Goal: Task Accomplishment & Management: Manage account settings

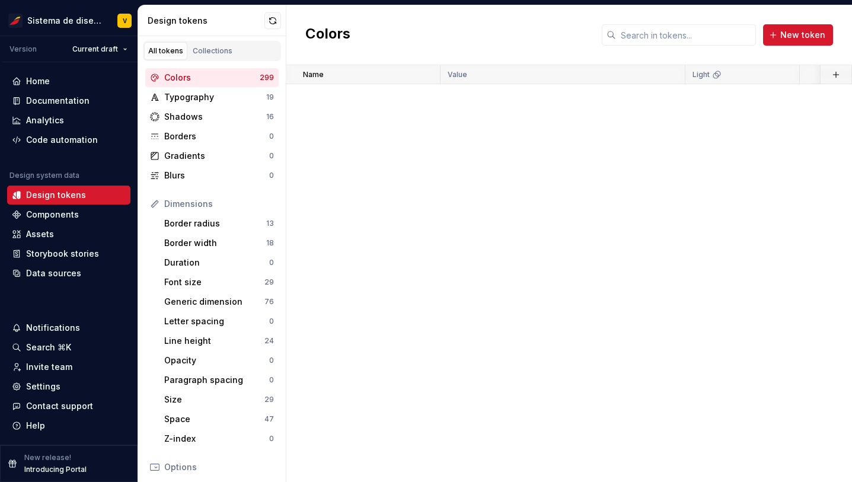
scroll to position [9649, 0]
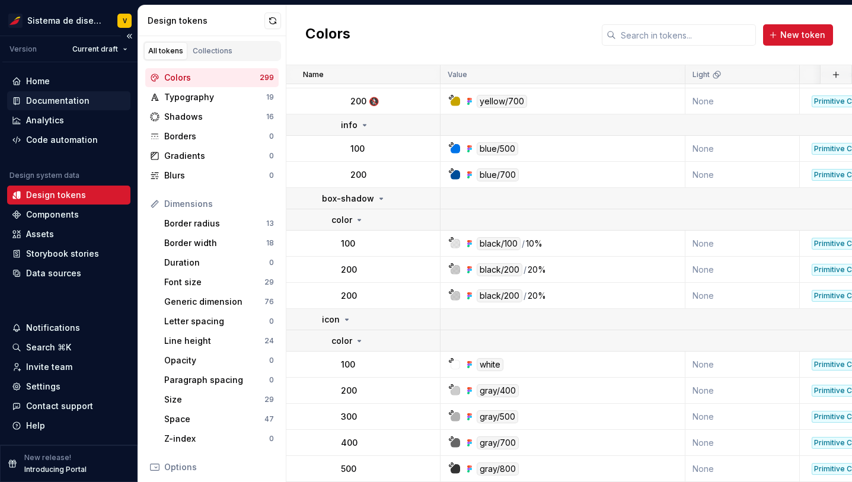
click at [33, 100] on div "Documentation" at bounding box center [57, 101] width 63 height 12
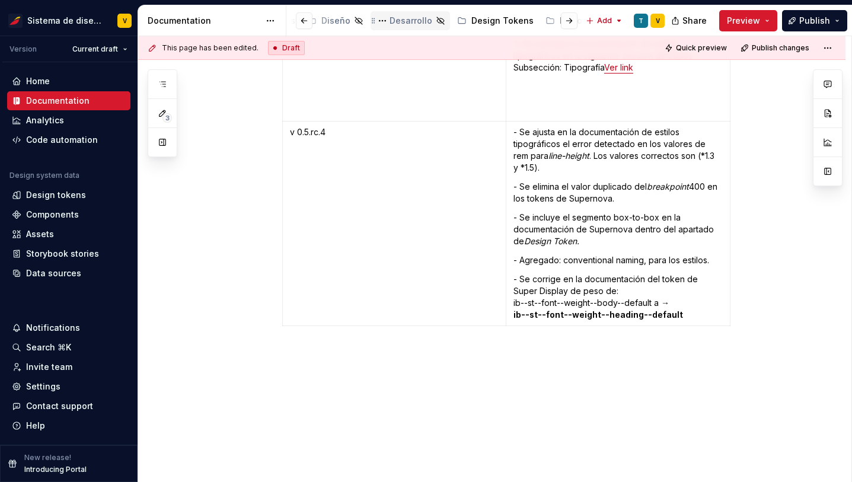
scroll to position [0, 366]
click at [476, 19] on div "Estilos" at bounding box center [489, 21] width 27 height 12
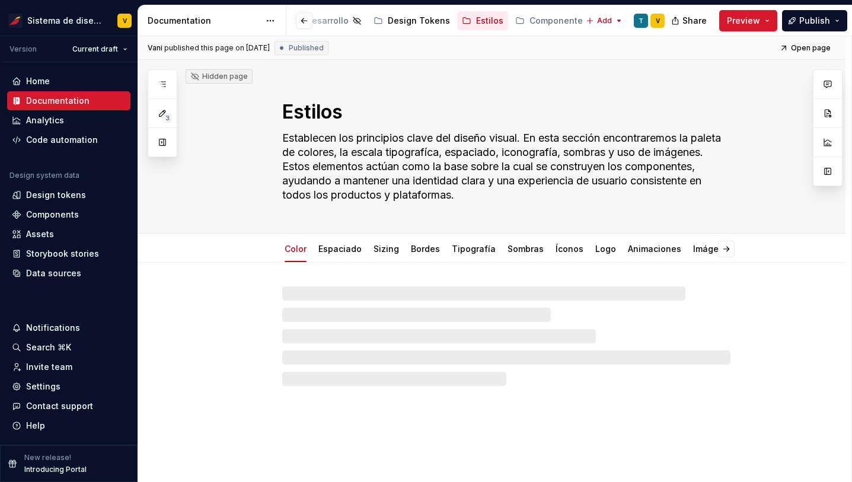
scroll to position [0, 349]
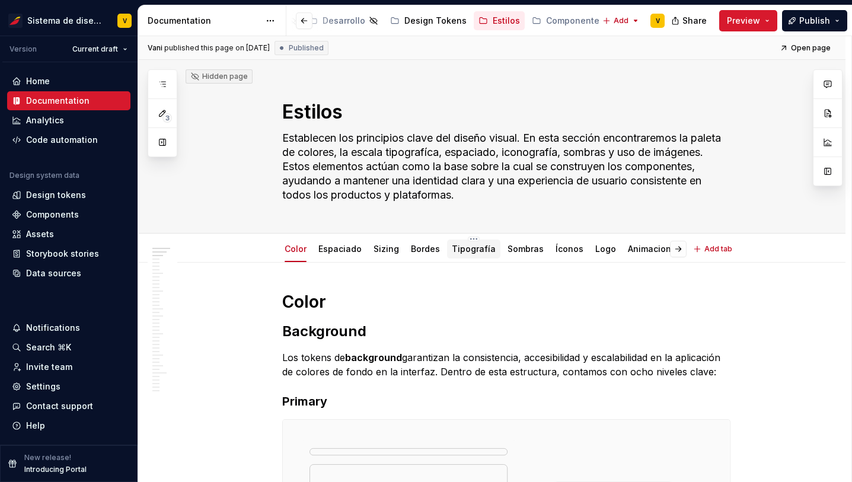
click at [468, 250] on link "Tipografía" at bounding box center [474, 249] width 44 height 10
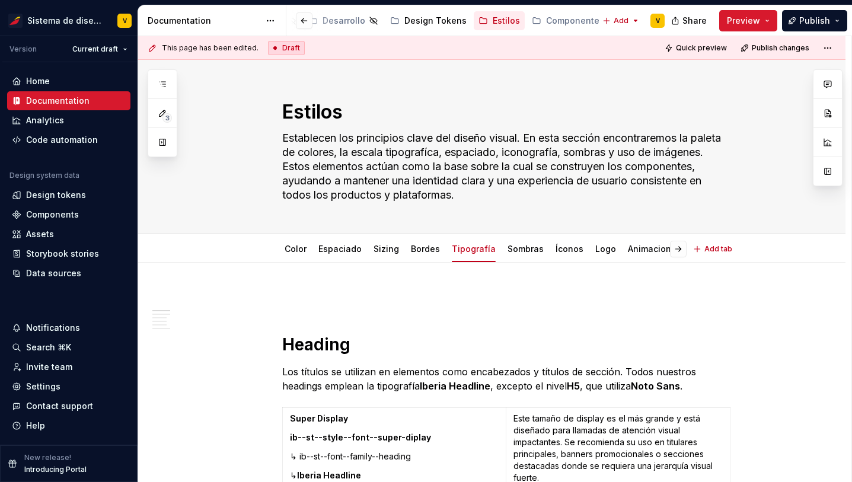
type textarea "*"
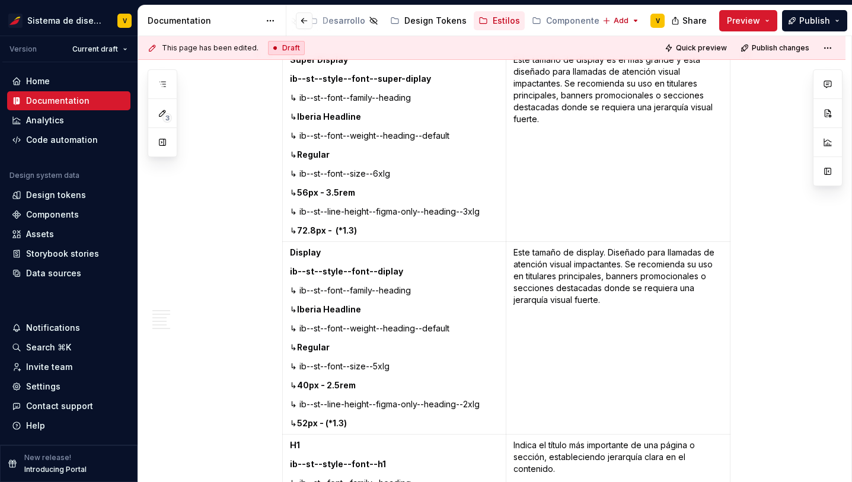
scroll to position [356, 0]
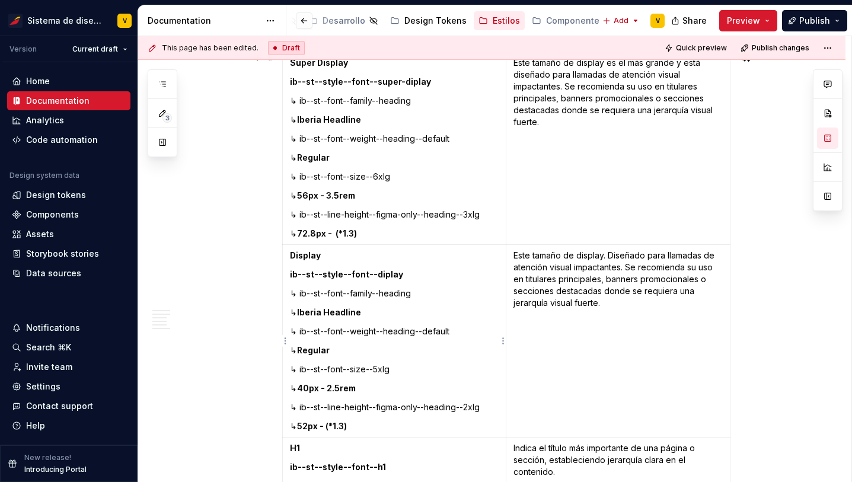
click at [381, 274] on strong "ib--st--style--font--diplay" at bounding box center [346, 274] width 113 height 10
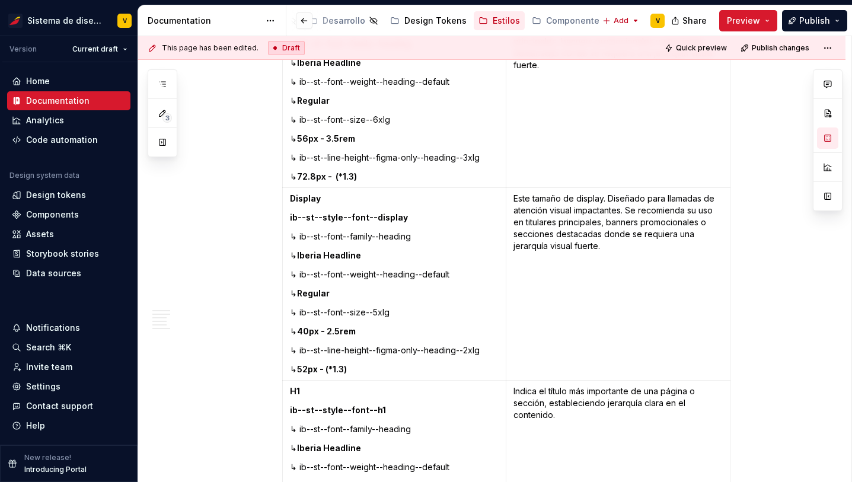
scroll to position [448, 0]
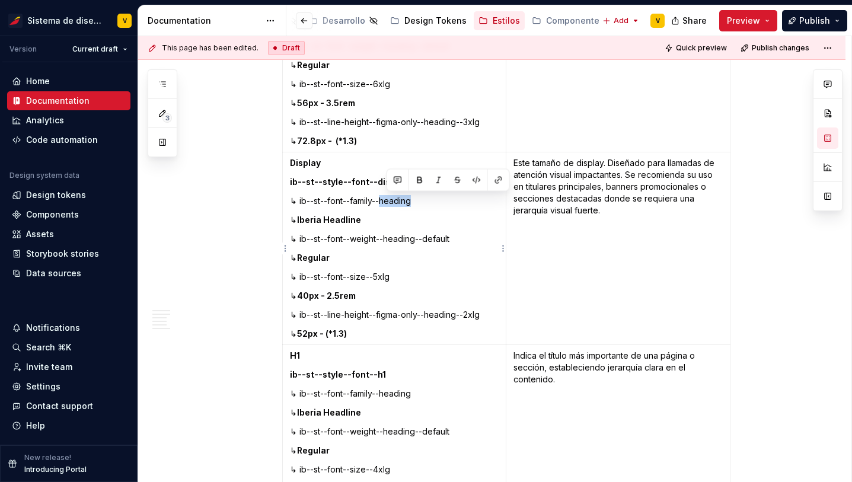
drag, startPoint x: 386, startPoint y: 203, endPoint x: 427, endPoint y: 204, distance: 41.5
click at [427, 204] on p "↳ ib--st--font--family--heading" at bounding box center [394, 201] width 209 height 12
drag, startPoint x: 390, startPoint y: 242, endPoint x: 429, endPoint y: 243, distance: 39.7
click at [429, 243] on p "↳ ib--st--font--weight--heading--default" at bounding box center [394, 239] width 209 height 12
drag, startPoint x: 431, startPoint y: 315, endPoint x: 465, endPoint y: 317, distance: 34.5
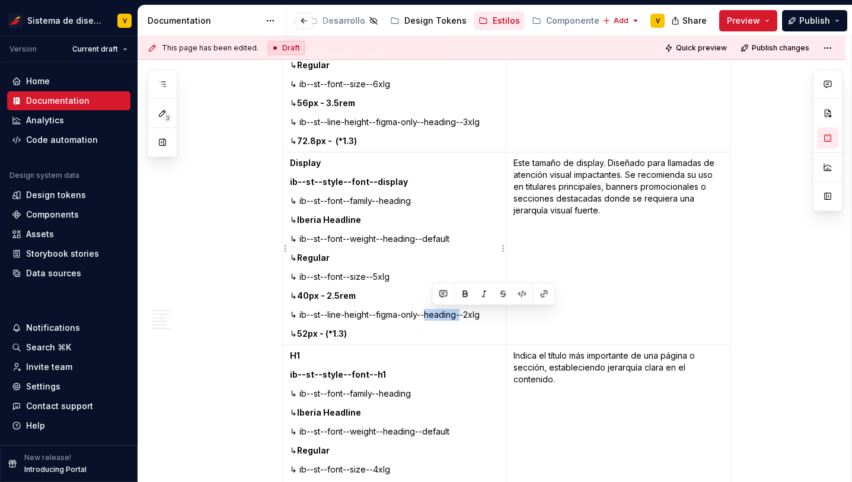
click at [466, 317] on p "↳ ib--st--line-height--figma-only--heading--2xlg" at bounding box center [394, 315] width 209 height 12
click at [378, 376] on strong "ib--st--style--font--h1" at bounding box center [338, 375] width 96 height 10
drag, startPoint x: 376, startPoint y: 374, endPoint x: 416, endPoint y: 374, distance: 40.9
click at [417, 376] on p "ib--st--style--font--heading-1" at bounding box center [394, 375] width 209 height 12
copy strong "heading-1"
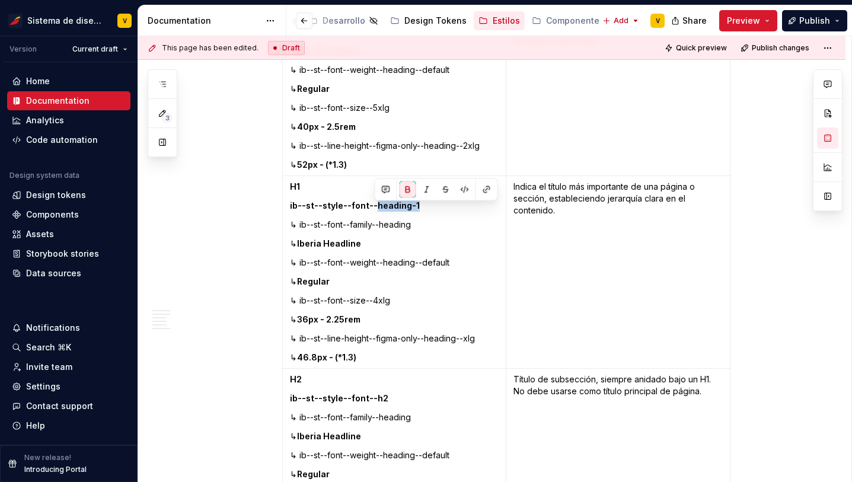
scroll to position [643, 0]
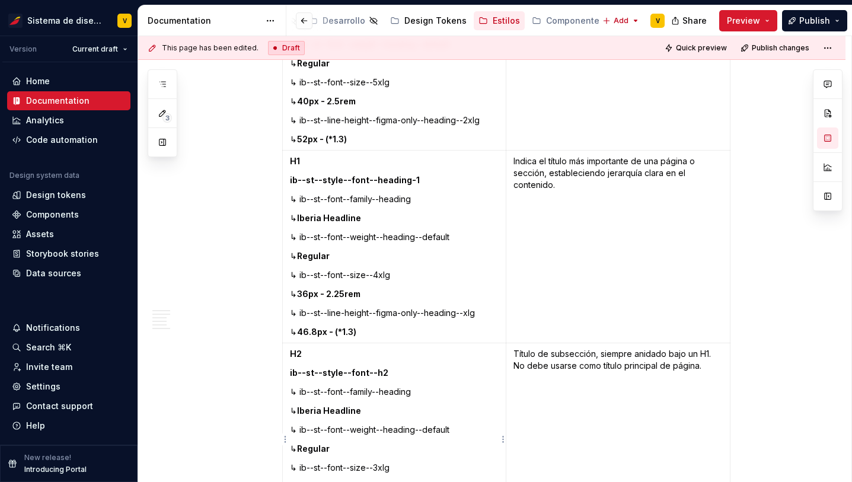
click at [380, 373] on strong "ib--st--style--font--h2" at bounding box center [339, 373] width 98 height 10
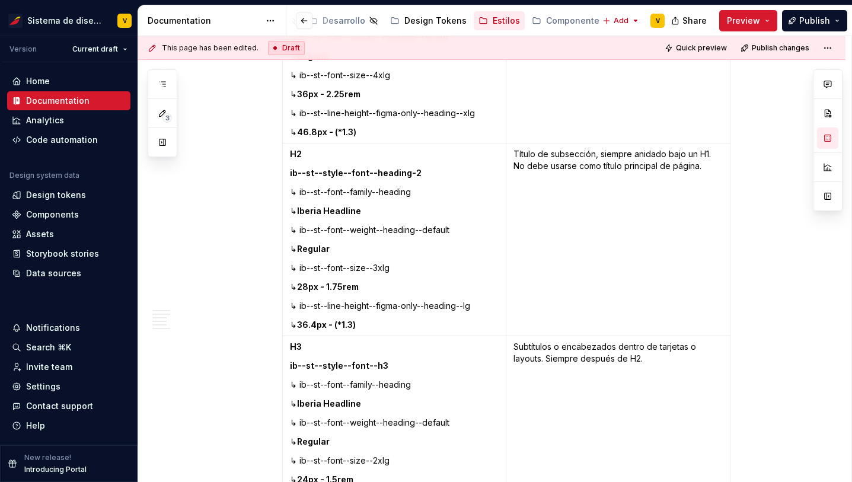
scroll to position [848, 0]
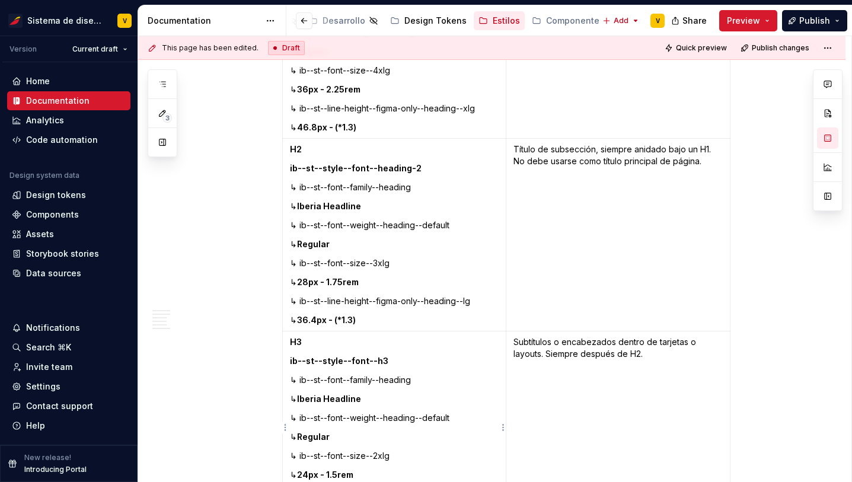
click at [378, 362] on strong "ib--st--style--font--h3" at bounding box center [339, 361] width 98 height 10
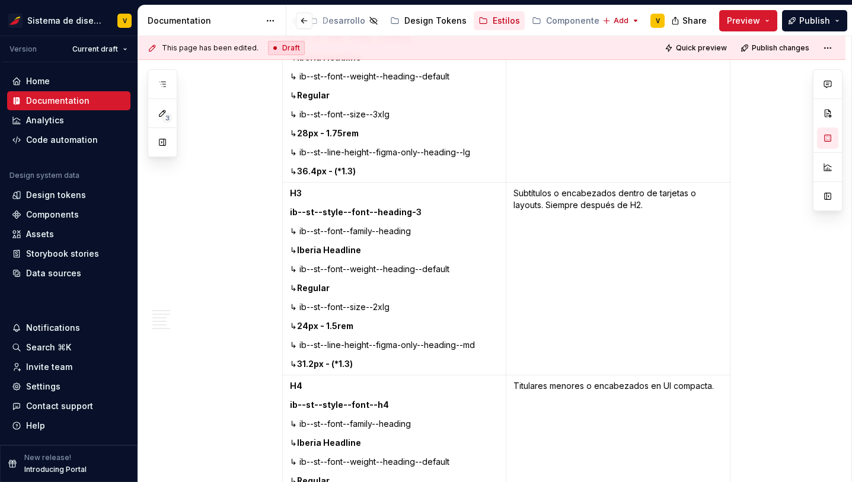
scroll to position [1010, 0]
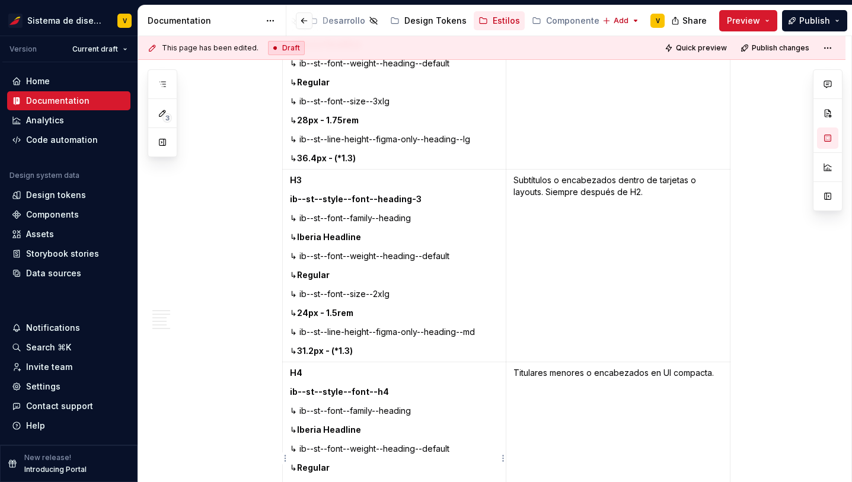
click at [378, 390] on strong "ib--st--style--font--h4" at bounding box center [339, 392] width 99 height 10
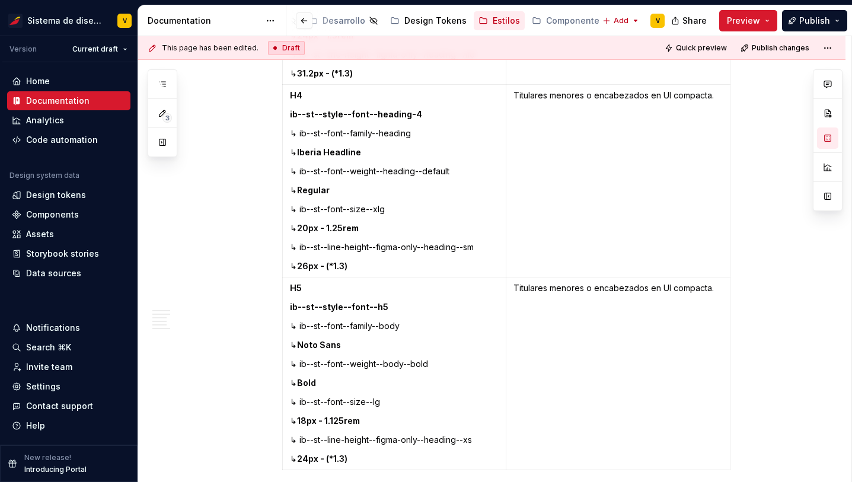
scroll to position [1300, 0]
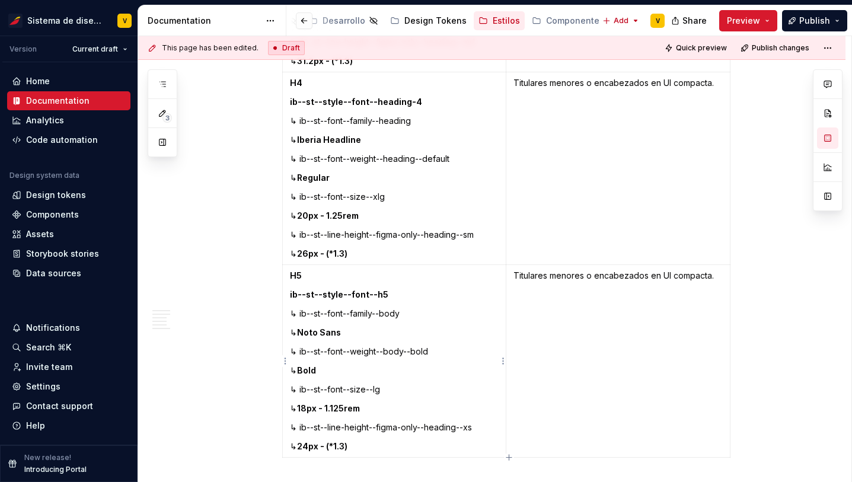
click at [378, 294] on strong "ib--st--style--font--h5" at bounding box center [339, 294] width 98 height 10
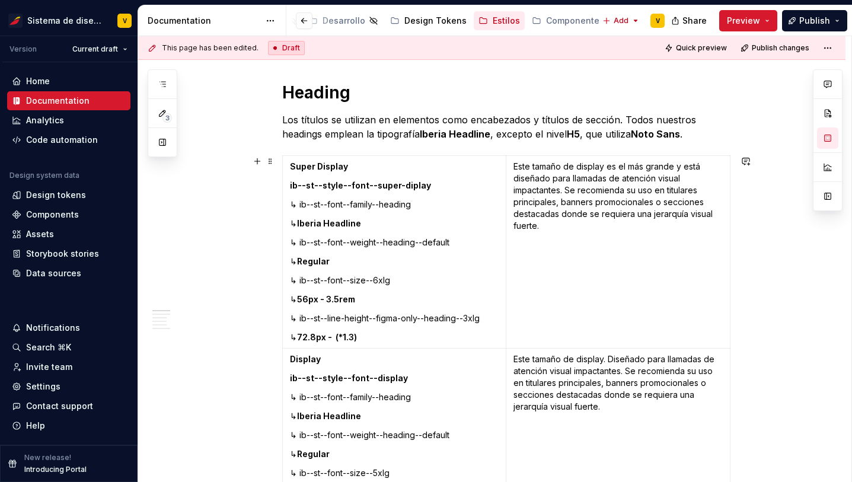
scroll to position [252, 0]
click at [409, 188] on strong "ib--st--style--font--super-diplay" at bounding box center [360, 186] width 141 height 10
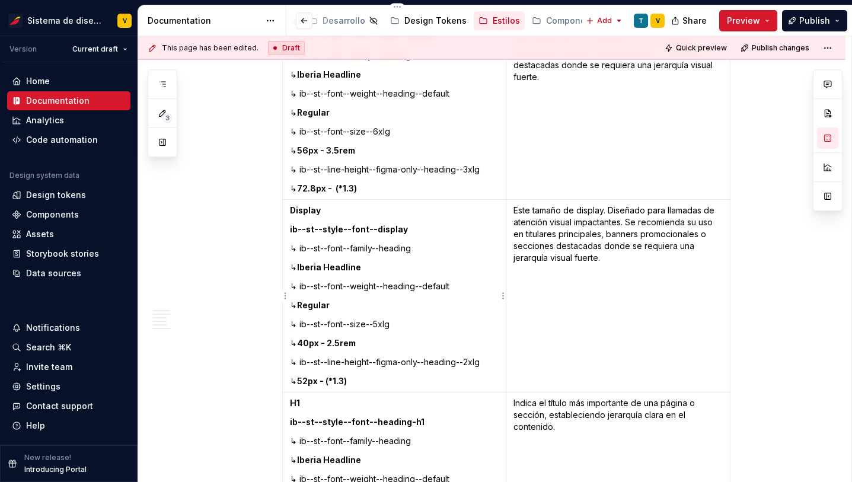
scroll to position [393, 0]
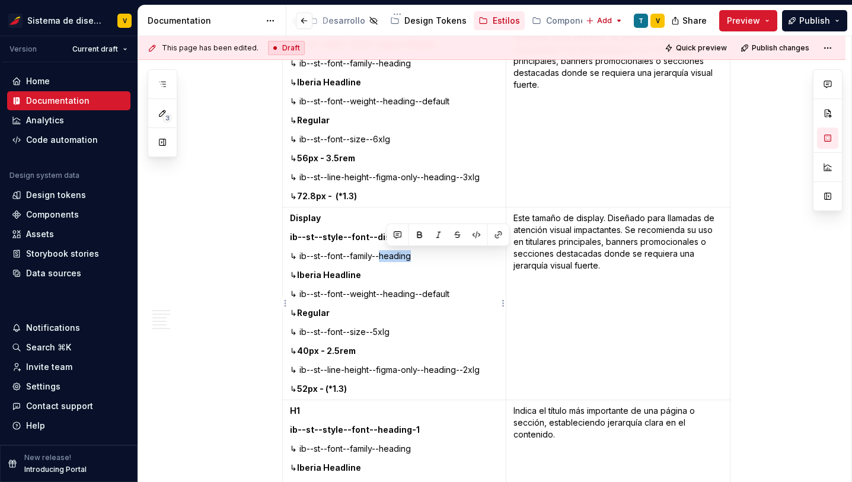
drag, startPoint x: 387, startPoint y: 259, endPoint x: 423, endPoint y: 259, distance: 36.2
click at [423, 259] on p "↳ ib--st--font--family--heading" at bounding box center [394, 256] width 209 height 12
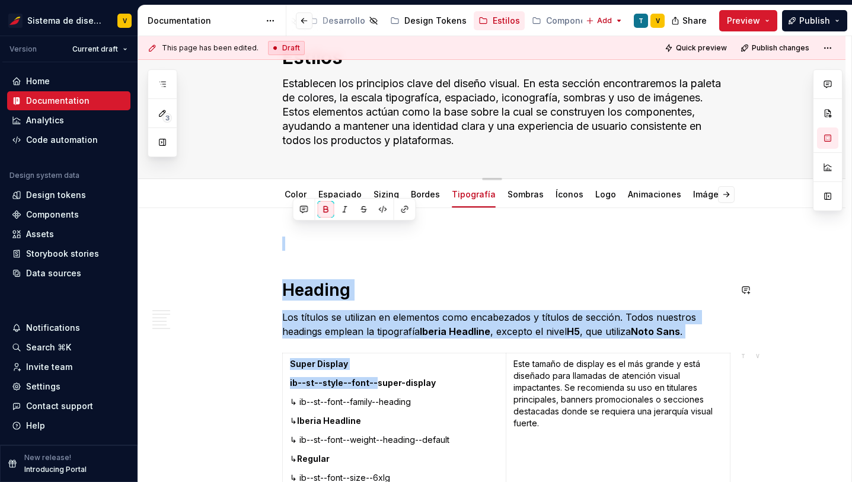
scroll to position [0, 0]
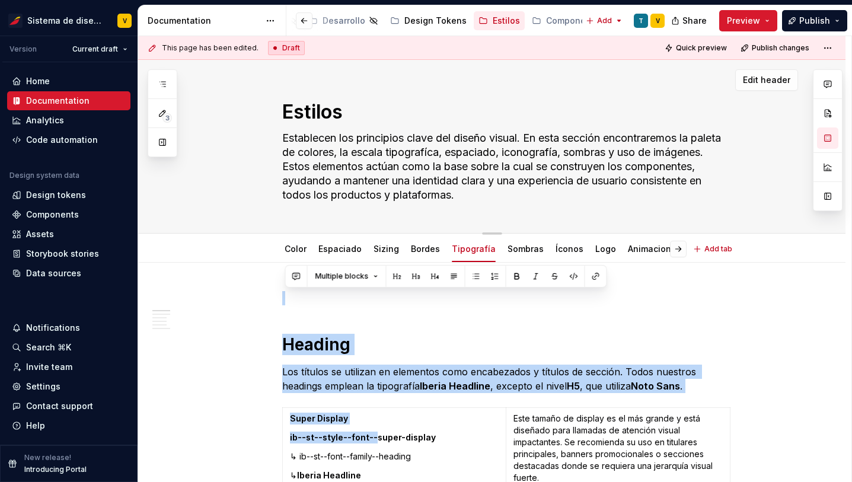
drag, startPoint x: 374, startPoint y: 73, endPoint x: 432, endPoint y: 74, distance: 57.5
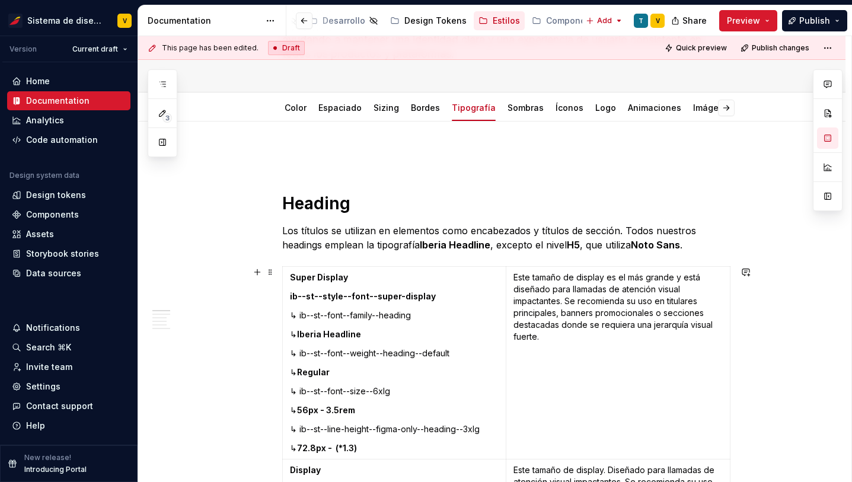
scroll to position [170, 0]
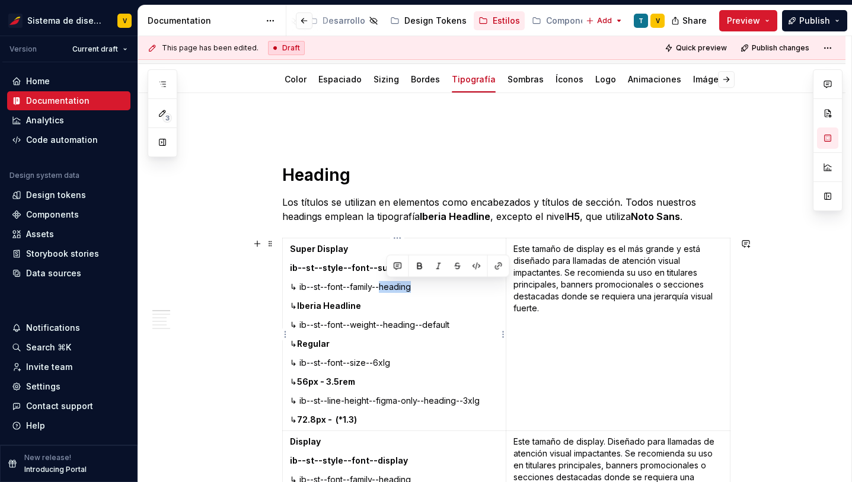
drag, startPoint x: 386, startPoint y: 284, endPoint x: 431, endPoint y: 284, distance: 45.1
click at [431, 284] on p "↳ ib--st--font--family--heading" at bounding box center [394, 287] width 209 height 12
click at [405, 290] on p "↳ ib--st--font--family--heading" at bounding box center [394, 287] width 209 height 12
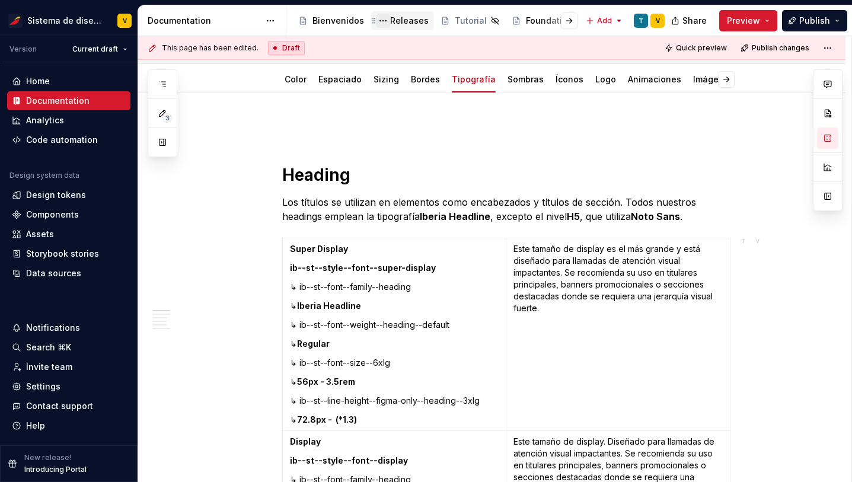
click at [379, 23] on button "Page tree" at bounding box center [383, 21] width 14 height 14
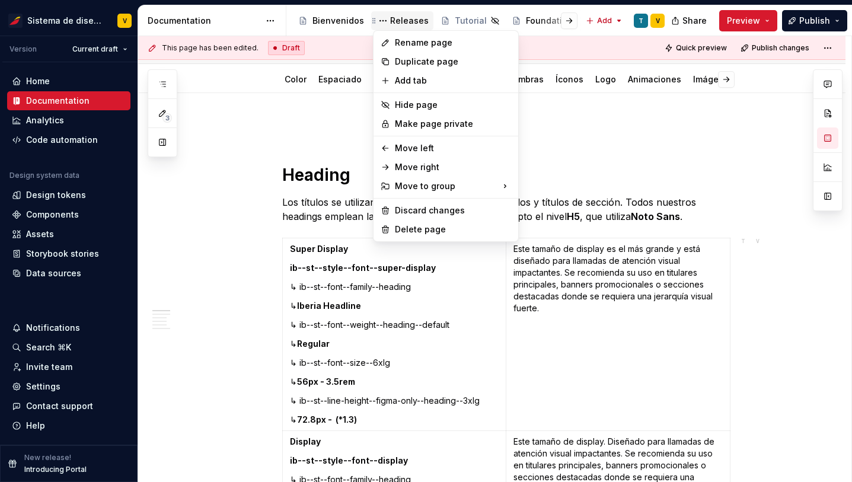
click at [392, 21] on html "Sistema de diseño Iberia V Version Current draft Home Documentation Analytics C…" at bounding box center [426, 241] width 852 height 482
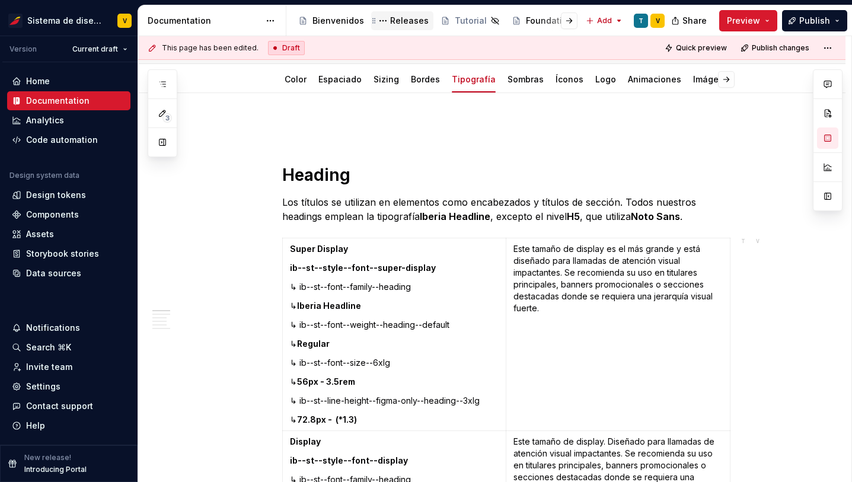
click at [401, 21] on div "Releases" at bounding box center [409, 21] width 39 height 12
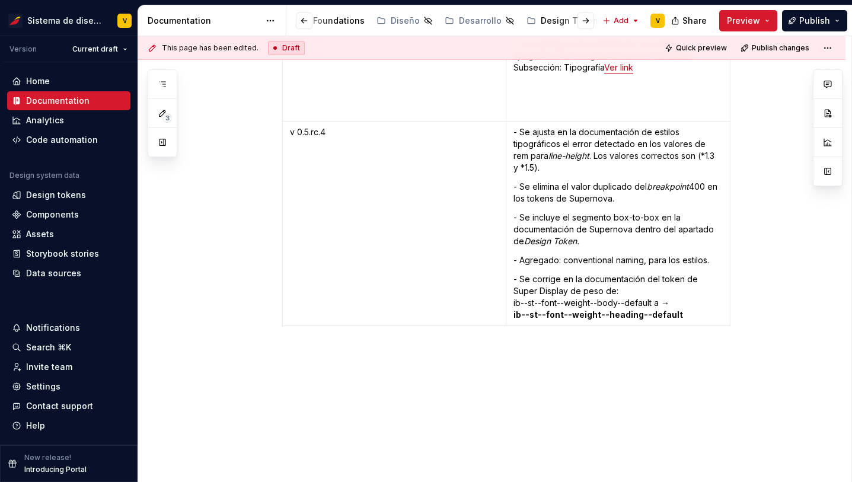
scroll to position [0, 349]
click at [493, 17] on div "Estilos" at bounding box center [506, 21] width 27 height 12
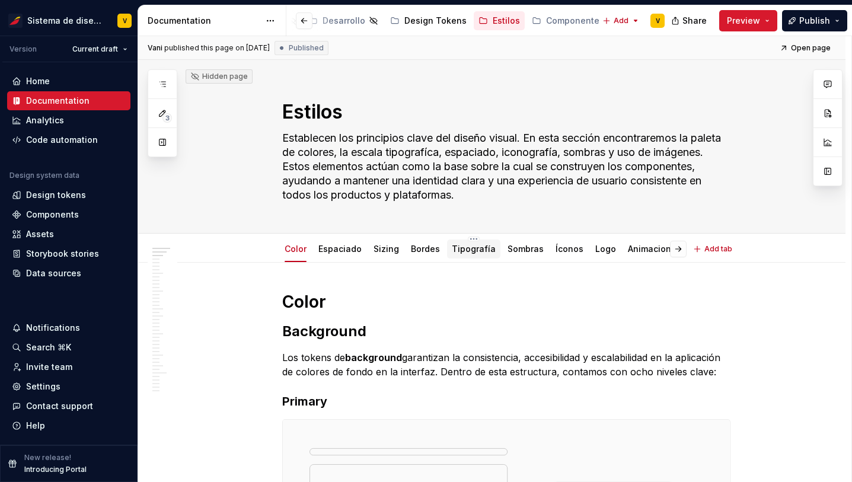
click at [460, 250] on link "Tipografía" at bounding box center [474, 249] width 44 height 10
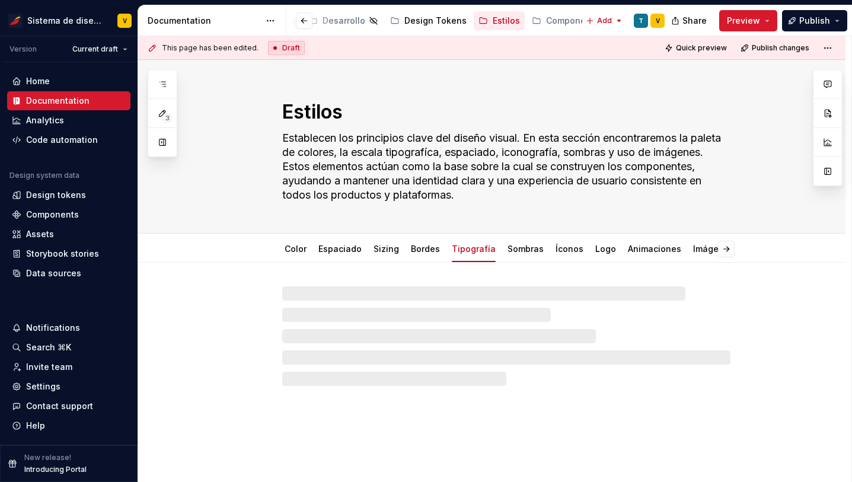
type textarea "*"
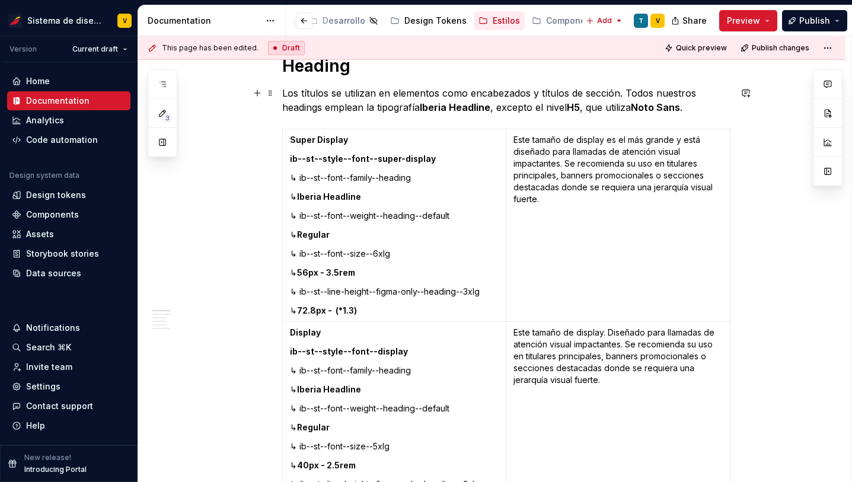
scroll to position [266, 0]
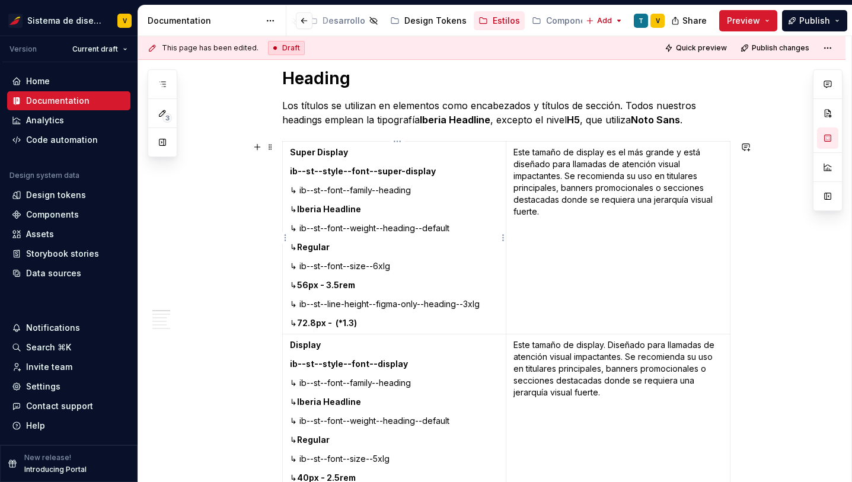
click at [374, 172] on strong "ib--st--style--font--super-display" at bounding box center [363, 171] width 146 height 10
paste div
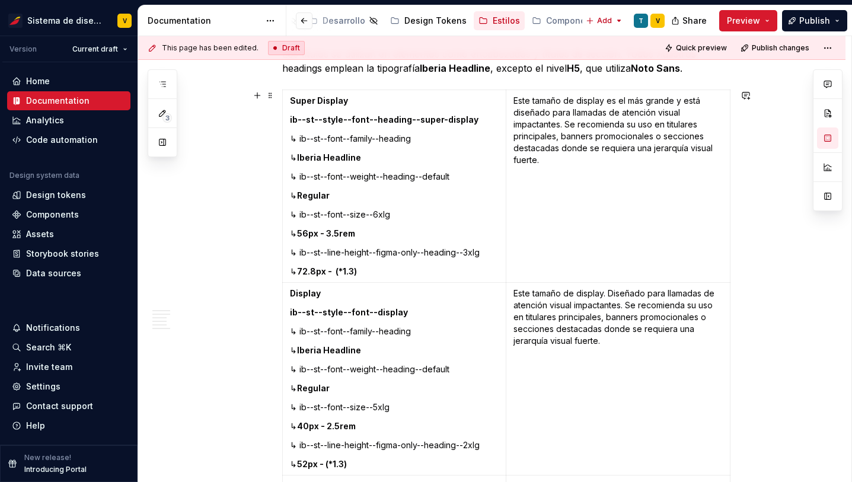
scroll to position [326, 0]
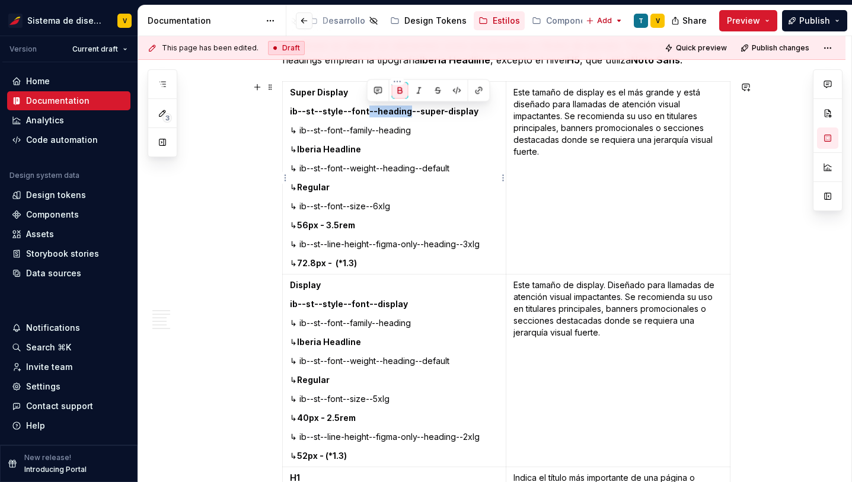
drag, startPoint x: 368, startPoint y: 113, endPoint x: 405, endPoint y: 115, distance: 36.8
click at [406, 115] on strong "ib--st--style--font--heading--super-display" at bounding box center [384, 111] width 189 height 10
copy strong "--heading"
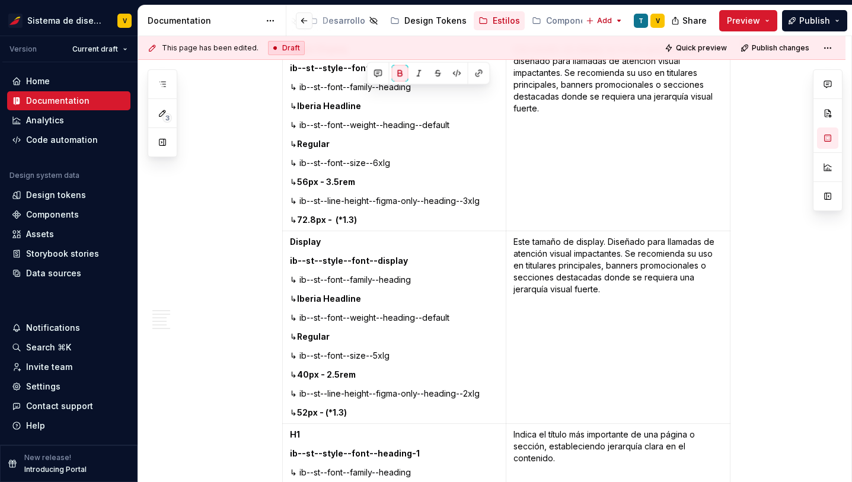
scroll to position [386, 0]
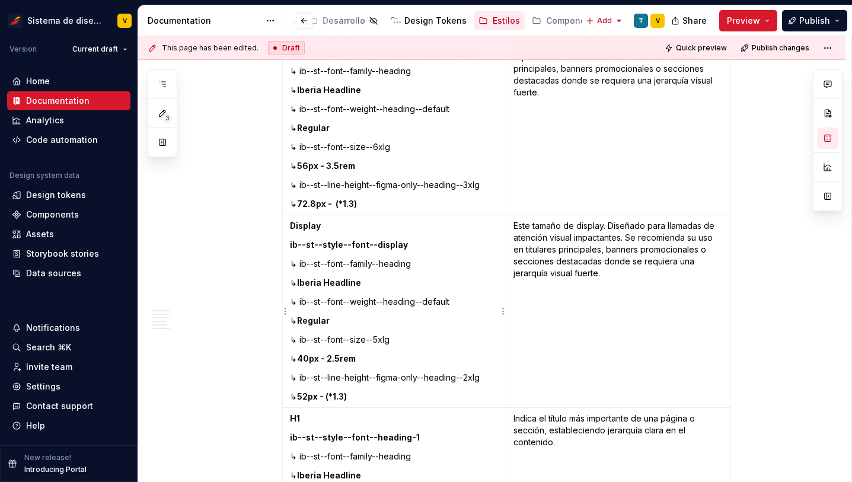
click at [375, 248] on strong "ib--st--style--font--display" at bounding box center [349, 245] width 118 height 10
click at [375, 248] on strong "ib--st--style--font----headingdisplay" at bounding box center [370, 245] width 161 height 10
click at [407, 247] on strong "ib--st--style--font--headingdisplay" at bounding box center [366, 245] width 152 height 10
drag, startPoint x: 381, startPoint y: 109, endPoint x: 427, endPoint y: 112, distance: 45.8
click at [427, 112] on p "↳ ib--st--font--weight--heading--default" at bounding box center [394, 109] width 209 height 12
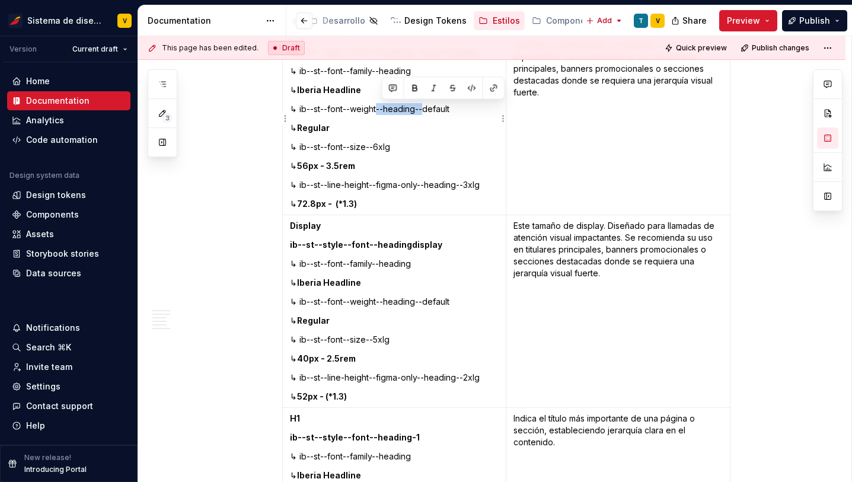
copy p "--heading--"
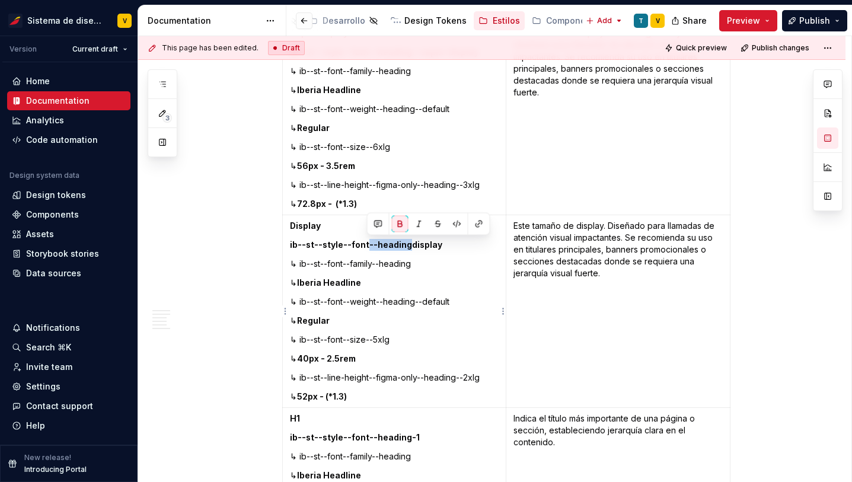
drag, startPoint x: 368, startPoint y: 245, endPoint x: 406, endPoint y: 248, distance: 38.7
click at [406, 247] on strong "ib--st--style--font--headingdisplay" at bounding box center [366, 245] width 152 height 10
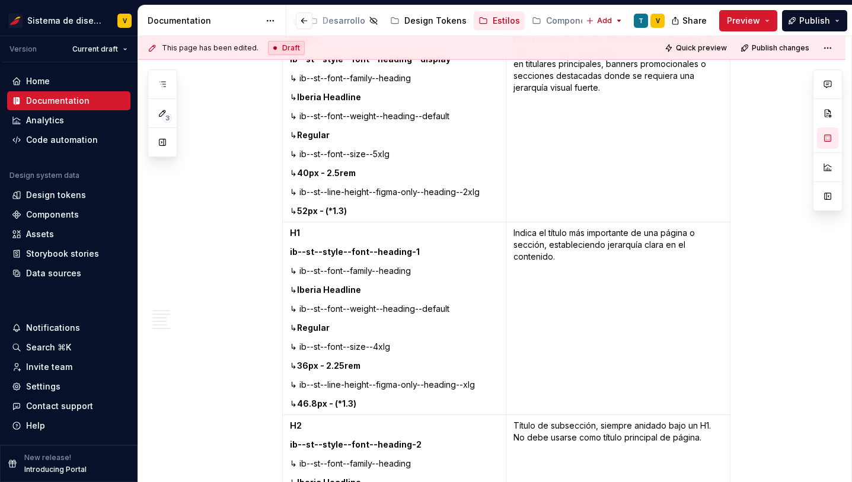
scroll to position [592, 0]
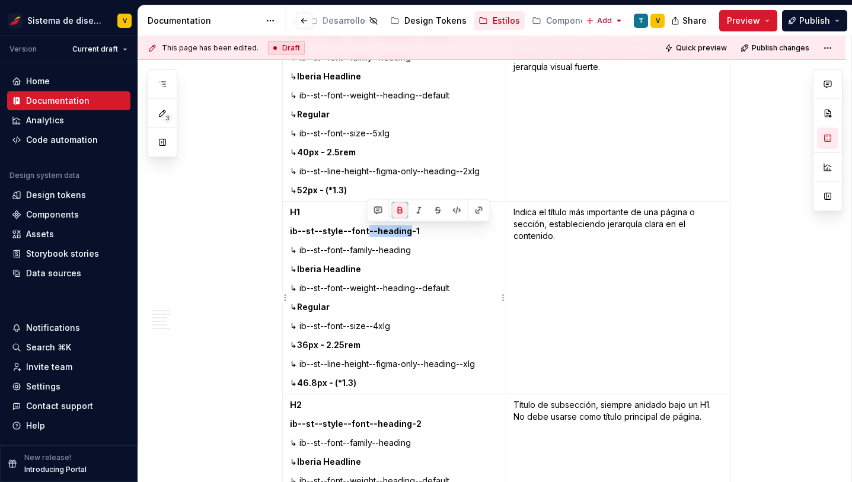
drag, startPoint x: 368, startPoint y: 233, endPoint x: 406, endPoint y: 235, distance: 38.6
click at [406, 235] on strong "ib--st--style--font--heading- 1" at bounding box center [355, 231] width 130 height 10
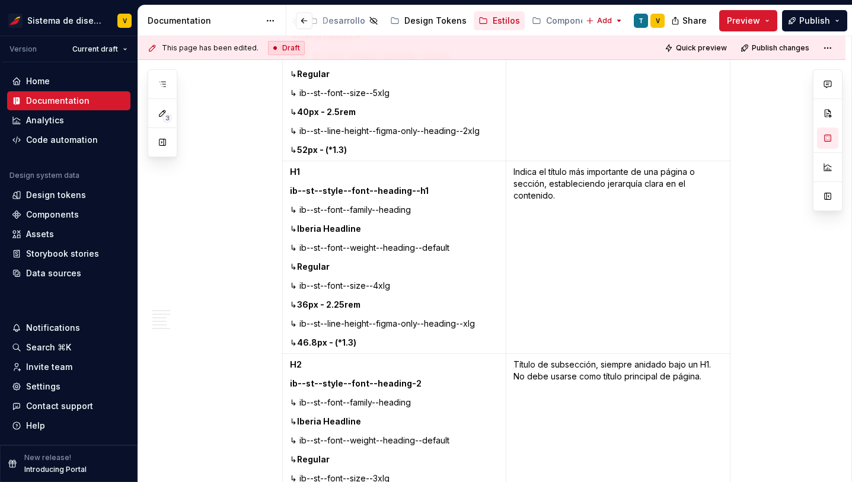
scroll to position [657, 0]
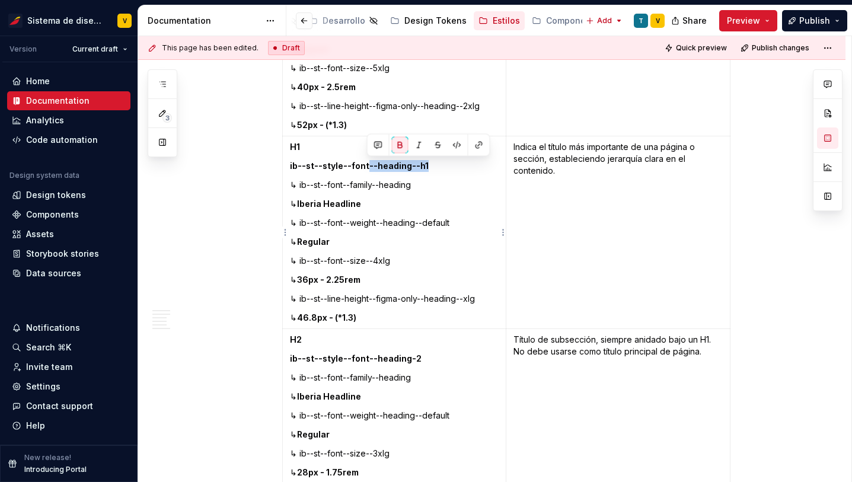
drag, startPoint x: 366, startPoint y: 168, endPoint x: 437, endPoint y: 170, distance: 71.2
click at [437, 169] on p "ib--st--style--font--heading--h 1" at bounding box center [394, 166] width 209 height 12
copy strong "--heading--h 1"
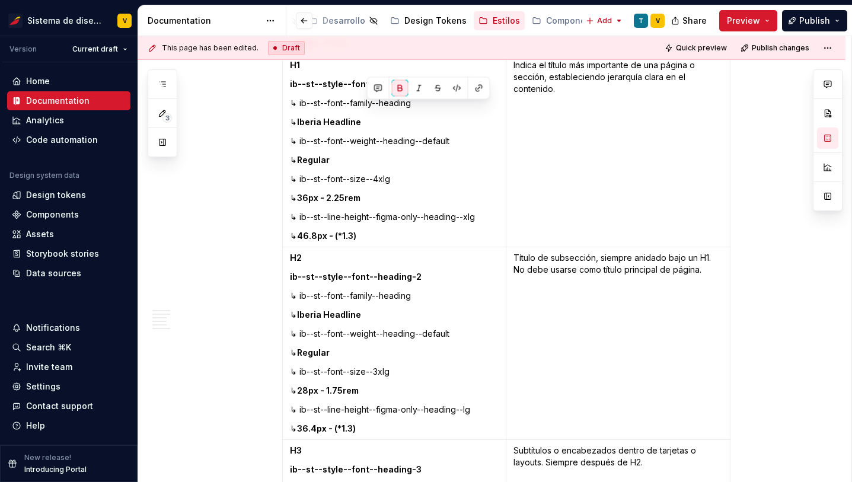
scroll to position [788, 0]
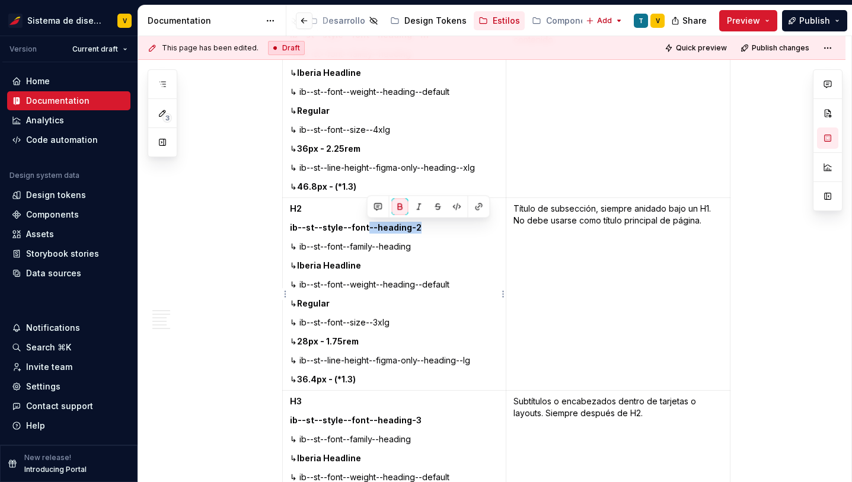
drag, startPoint x: 368, startPoint y: 228, endPoint x: 423, endPoint y: 230, distance: 55.2
click at [424, 230] on p "ib--st--style--font--heading-2" at bounding box center [394, 228] width 209 height 12
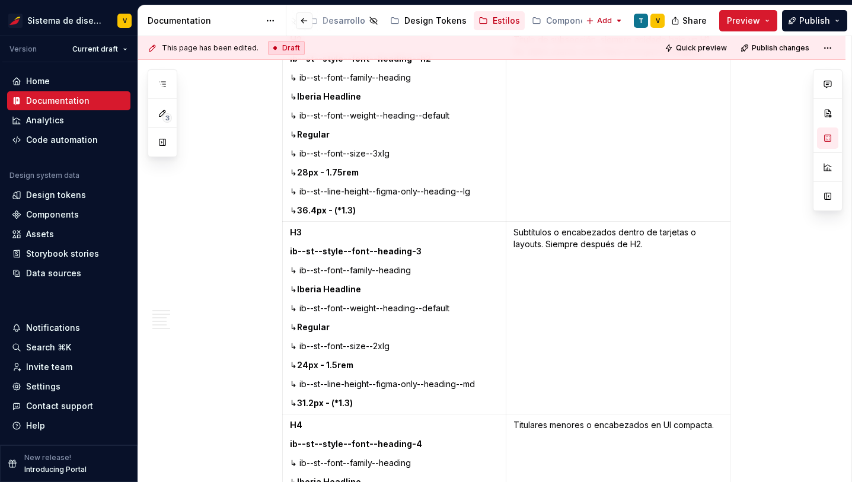
scroll to position [981, 0]
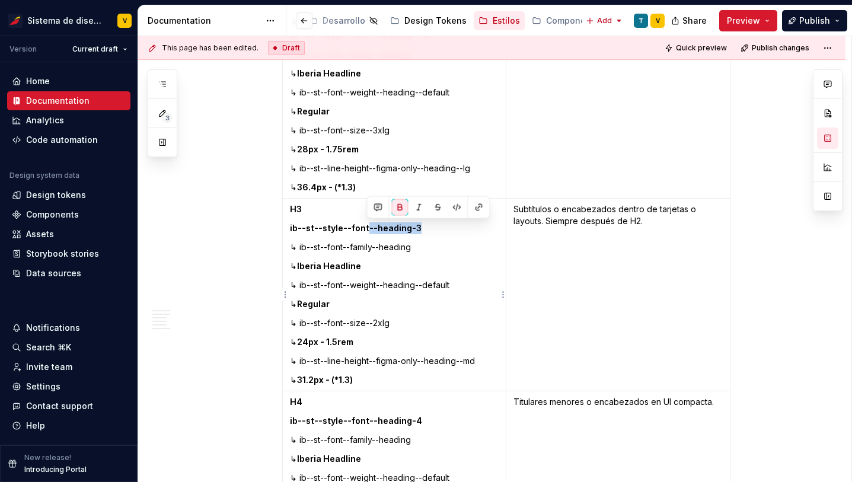
drag, startPoint x: 366, startPoint y: 230, endPoint x: 443, endPoint y: 230, distance: 76.5
click at [443, 230] on p "ib--st--style--font--heading-3" at bounding box center [394, 228] width 209 height 12
click at [385, 332] on td "H3 ib--st--style--font--heading--h3 ↳ ib--st--font--family--heading ↳ Iberia He…" at bounding box center [394, 295] width 224 height 193
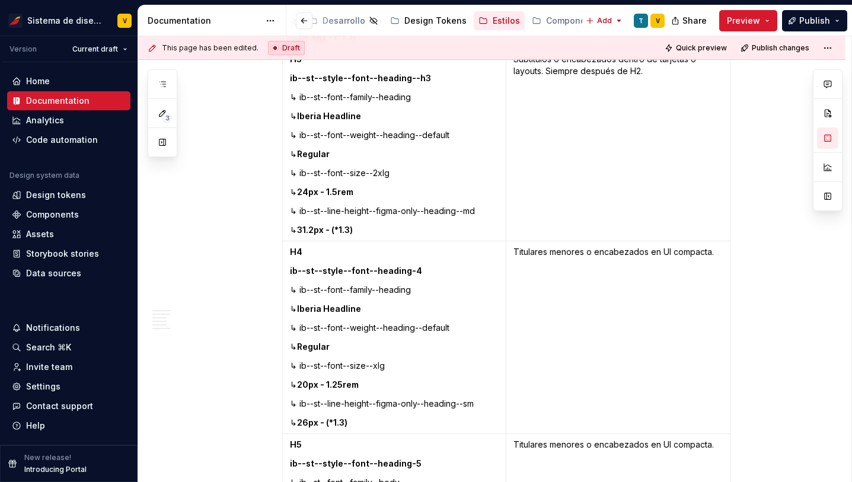
scroll to position [1147, 0]
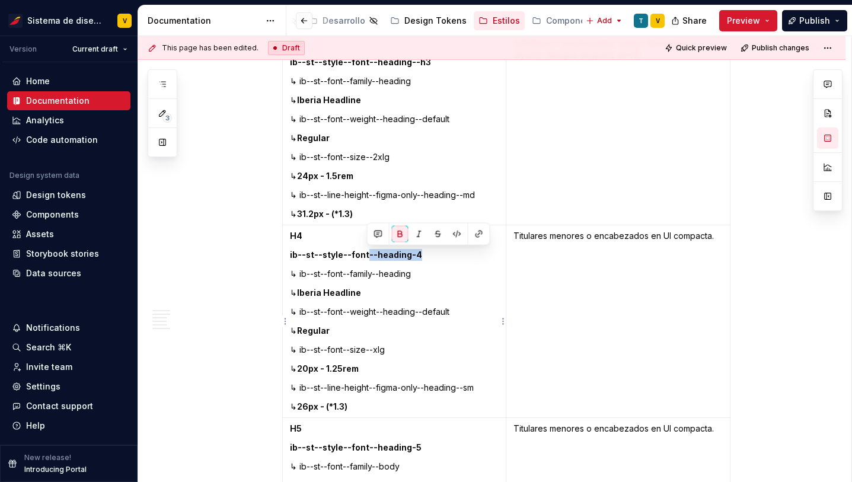
drag, startPoint x: 366, startPoint y: 257, endPoint x: 435, endPoint y: 258, distance: 69.4
click at [435, 257] on p "ib--st--style--font--heading-4" at bounding box center [394, 255] width 209 height 12
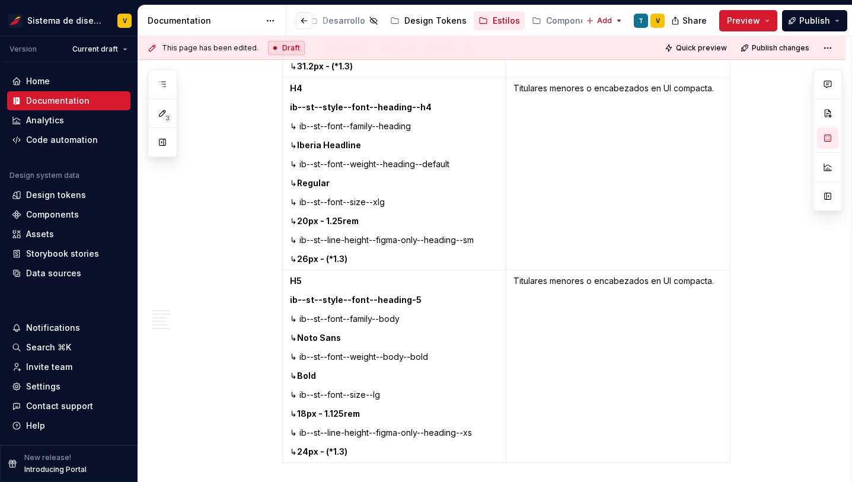
scroll to position [1297, 0]
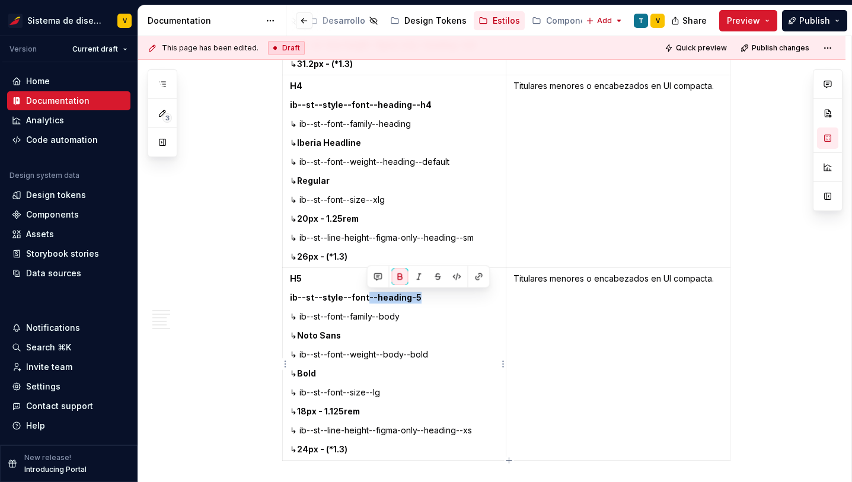
drag, startPoint x: 368, startPoint y: 299, endPoint x: 434, endPoint y: 299, distance: 66.4
click at [434, 299] on p "ib--st--style--font--heading-5" at bounding box center [394, 298] width 209 height 12
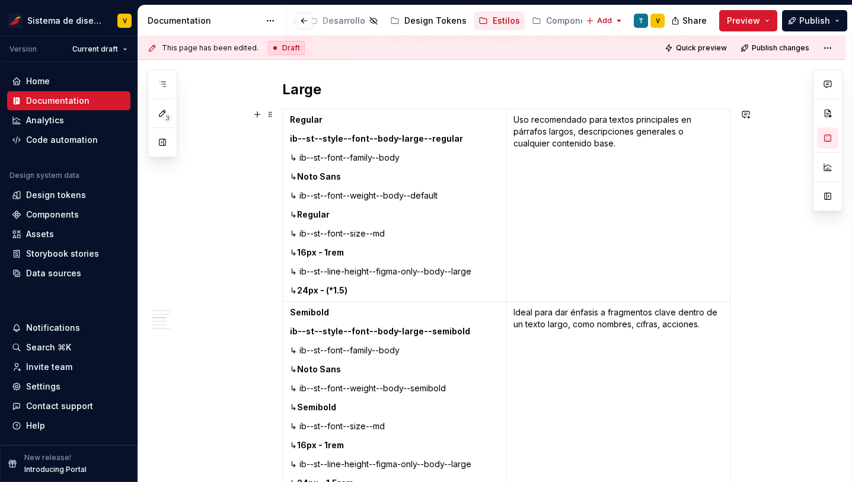
scroll to position [1821, 0]
click at [394, 142] on strong "ib--st--style--font--body-large--regular" at bounding box center [376, 138] width 173 height 10
copy strong "--"
click at [397, 331] on strong "ib--st--style--font--body-large--semibold" at bounding box center [380, 331] width 180 height 10
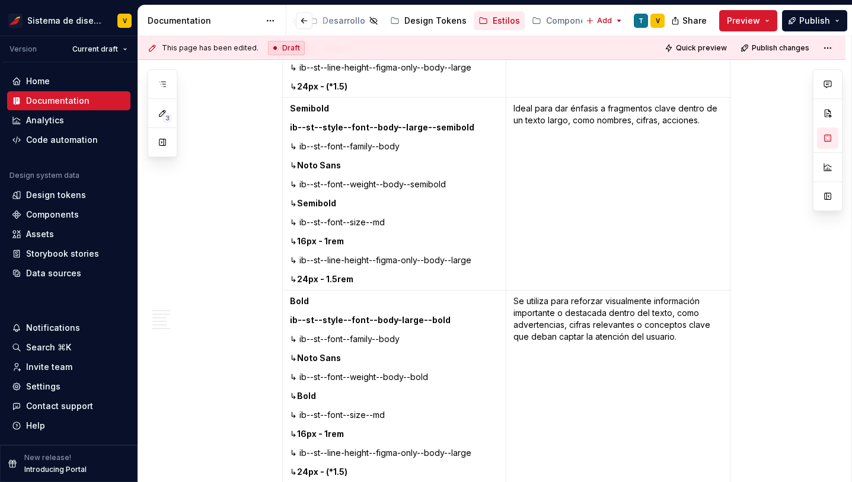
scroll to position [2029, 0]
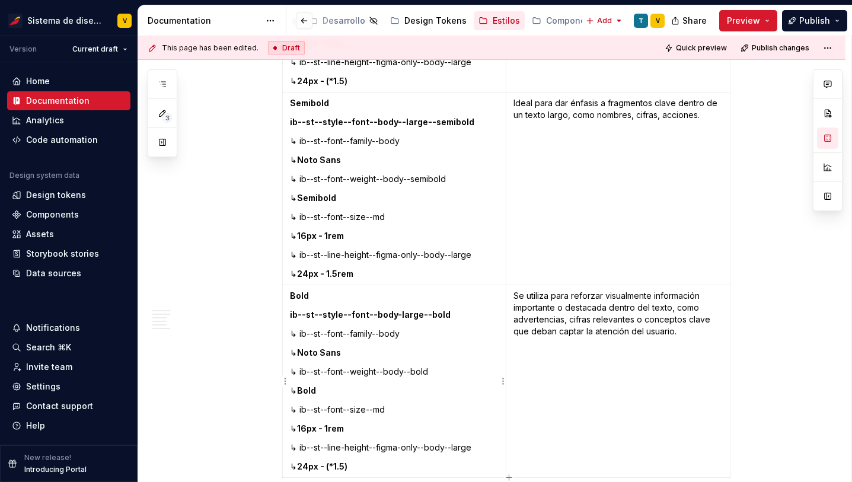
click at [399, 316] on strong "ib--st--style--font--body-large--bold" at bounding box center [370, 315] width 161 height 10
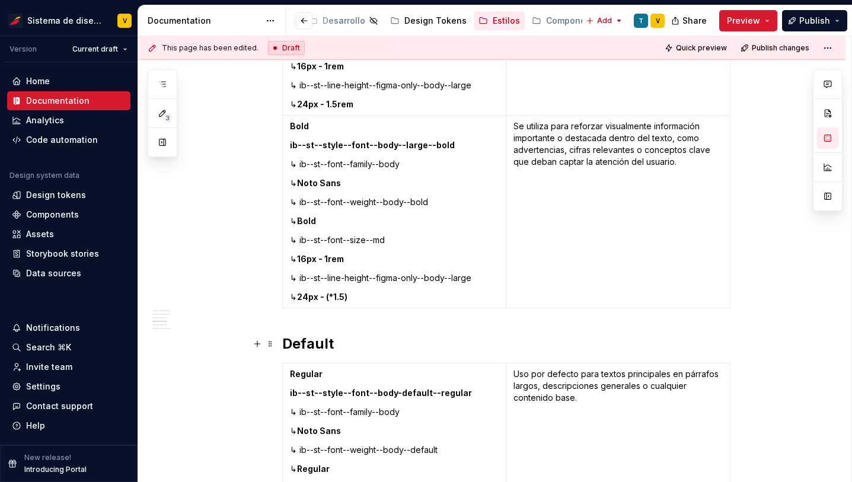
scroll to position [2223, 0]
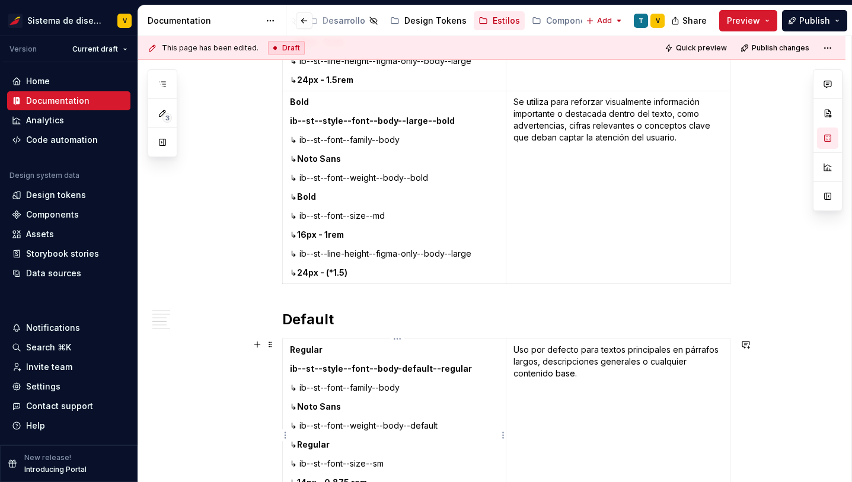
click at [399, 370] on strong "ib--st--style--font--body-default--regular" at bounding box center [381, 369] width 182 height 10
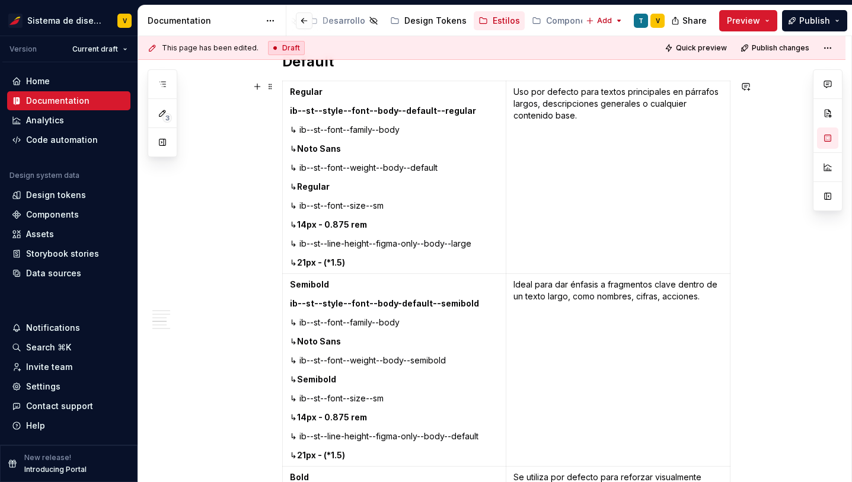
scroll to position [2499, 0]
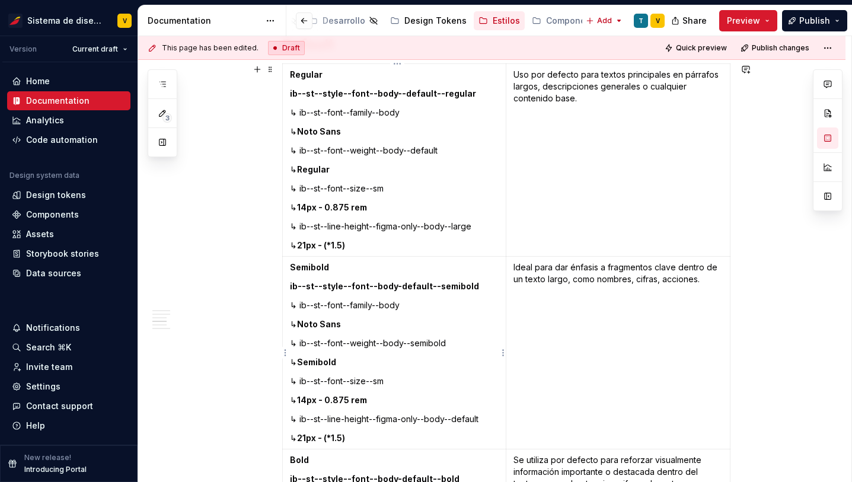
click at [399, 285] on strong "ib--st--style--font--body-default--semibold" at bounding box center [384, 286] width 189 height 10
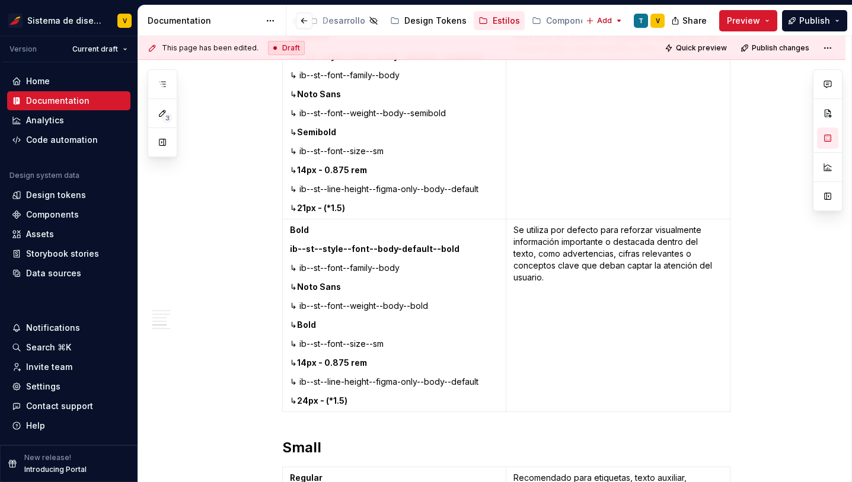
scroll to position [2730, 0]
click at [398, 251] on strong "ib--st--style--font--body-default--bold" at bounding box center [375, 248] width 170 height 10
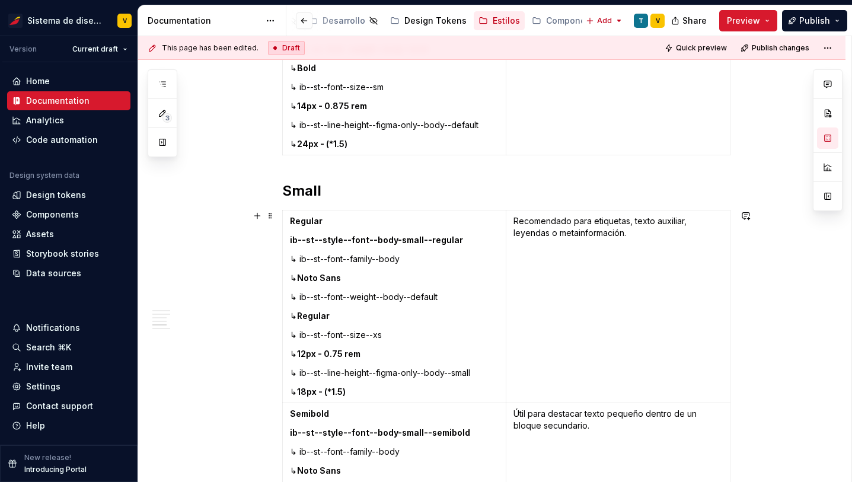
scroll to position [3021, 0]
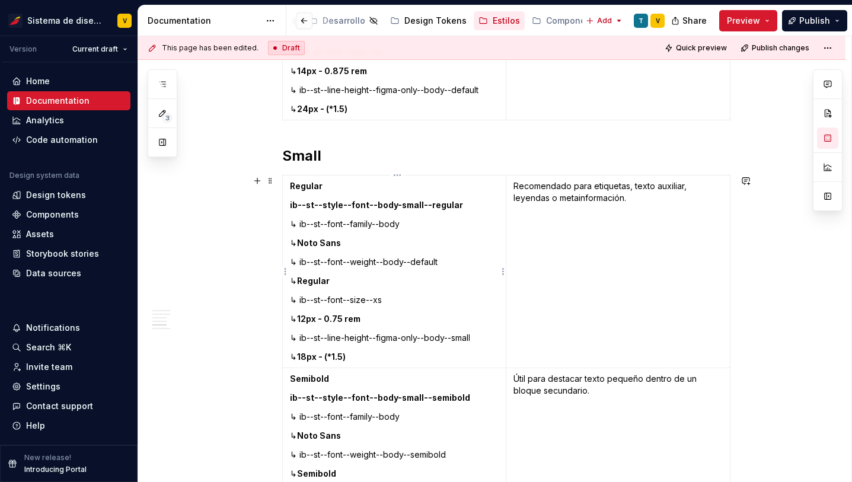
click at [400, 208] on strong "ib--st--style--font--body-small--regular" at bounding box center [376, 205] width 173 height 10
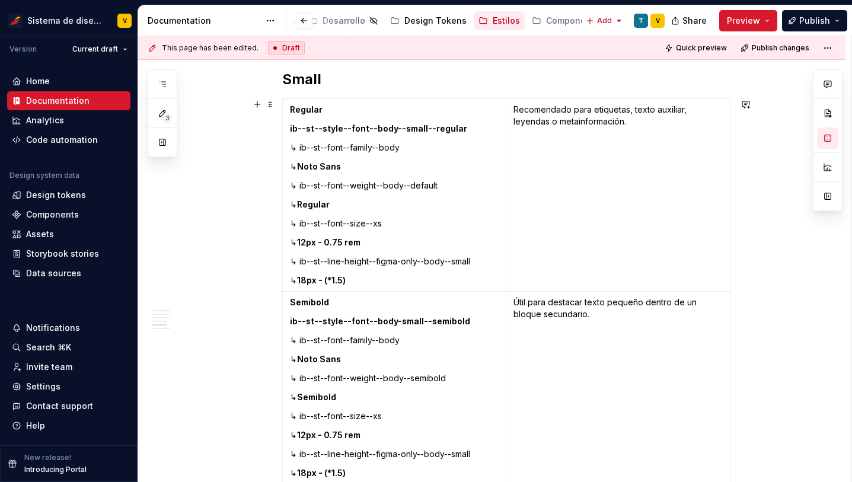
scroll to position [3125, 0]
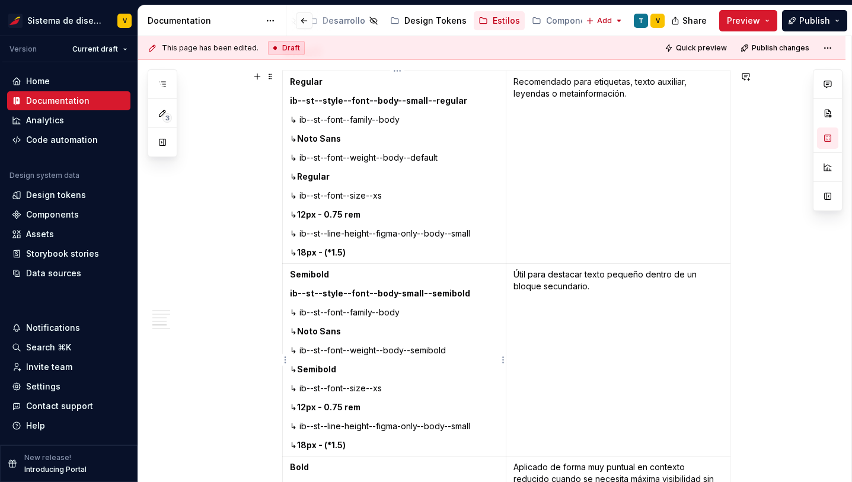
click at [396, 293] on strong "ib--st--style--font--body-small--semibold" at bounding box center [380, 293] width 180 height 10
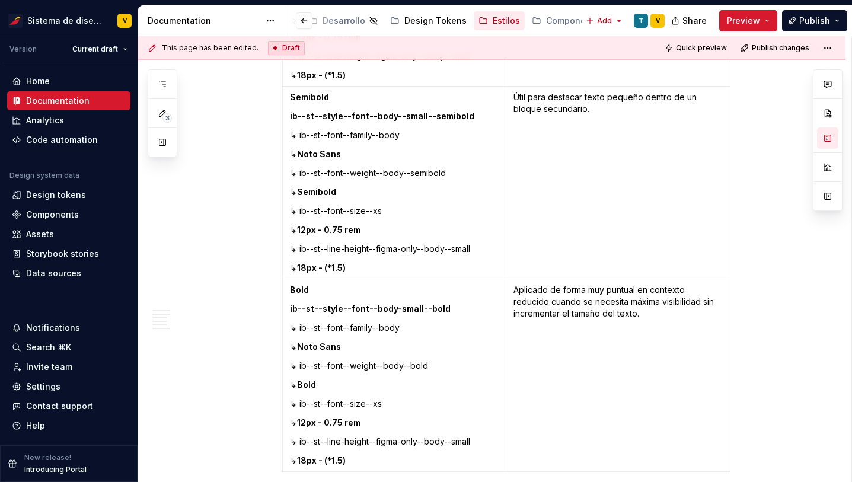
scroll to position [3329, 0]
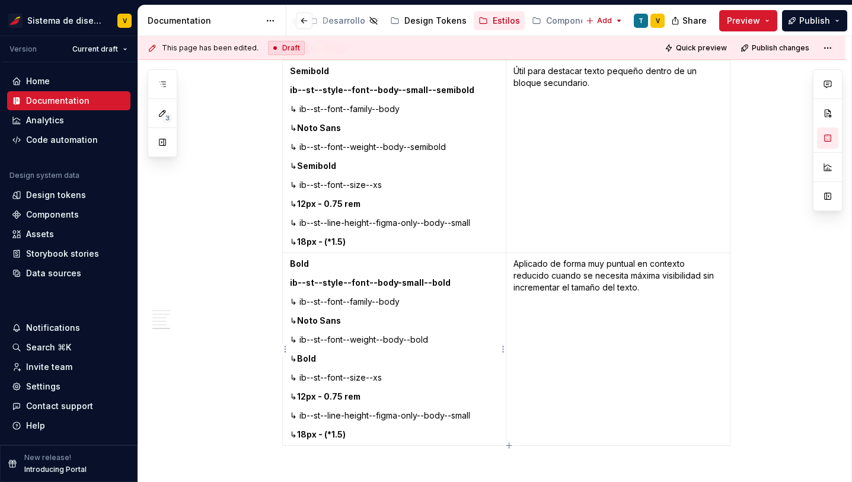
click at [399, 282] on strong "ib--st--style--font--body-small--bold" at bounding box center [370, 283] width 161 height 10
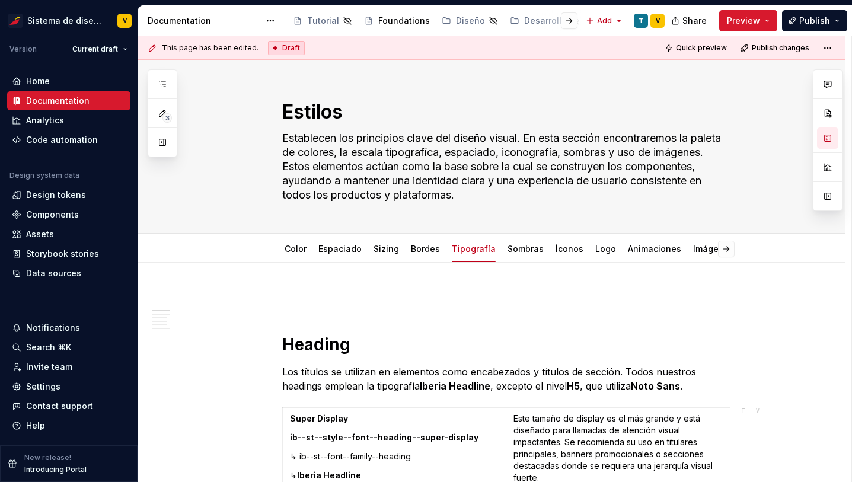
scroll to position [0, 0]
click at [402, 21] on div "Releases" at bounding box center [409, 21] width 39 height 12
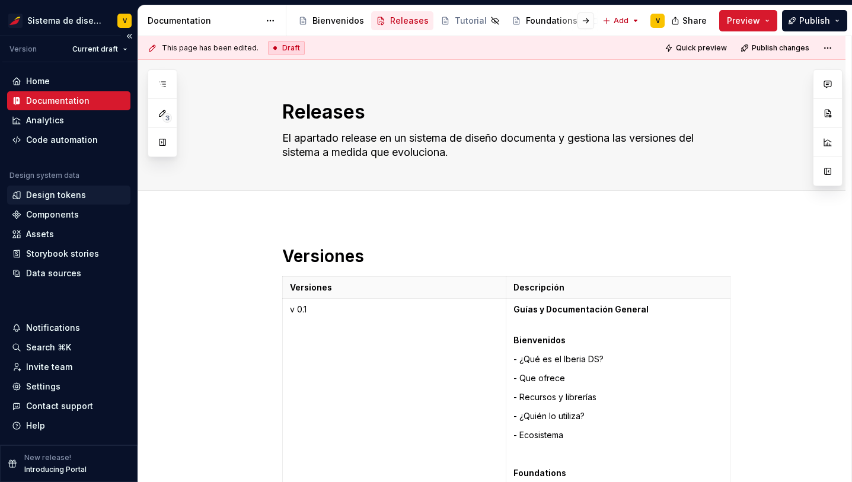
type textarea "*"
click at [45, 186] on div "Design tokens" at bounding box center [68, 195] width 123 height 19
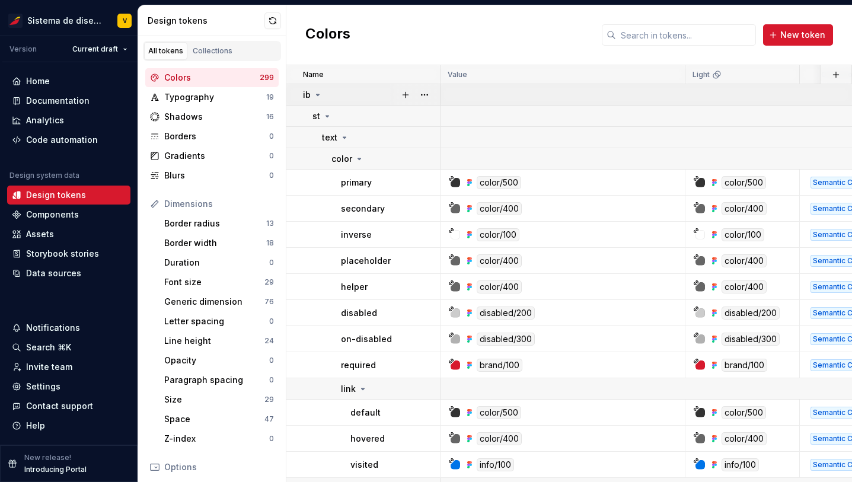
click at [318, 94] on icon at bounding box center [317, 94] width 9 height 9
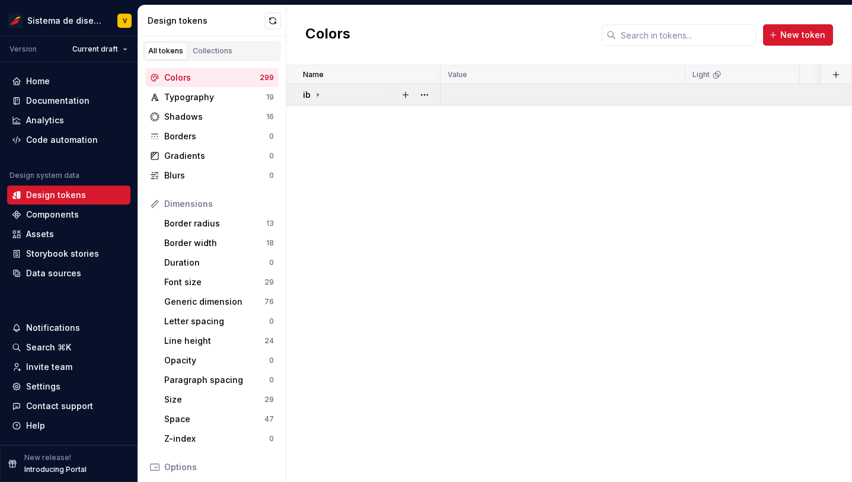
click at [316, 93] on icon at bounding box center [317, 94] width 9 height 9
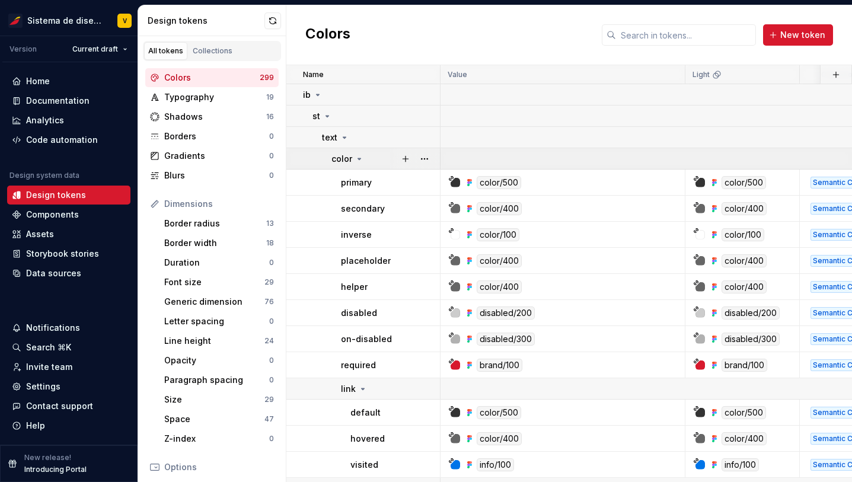
click at [359, 158] on icon at bounding box center [359, 158] width 3 height 1
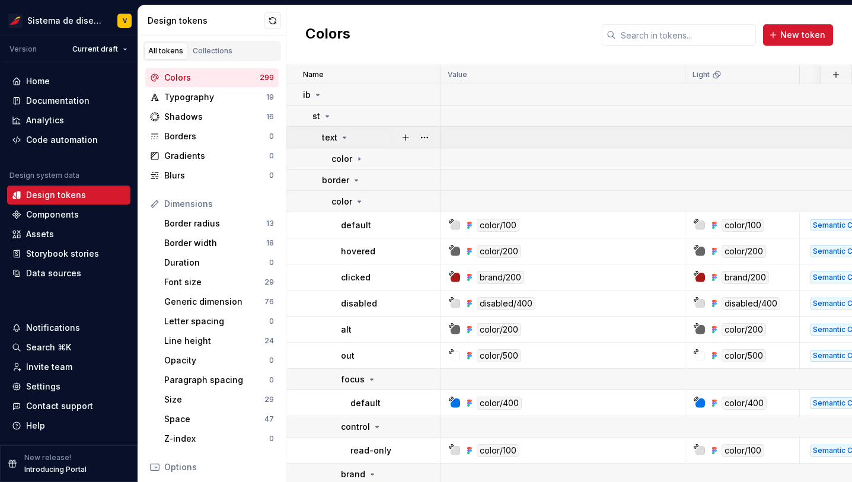
click at [344, 137] on icon at bounding box center [344, 137] width 3 height 1
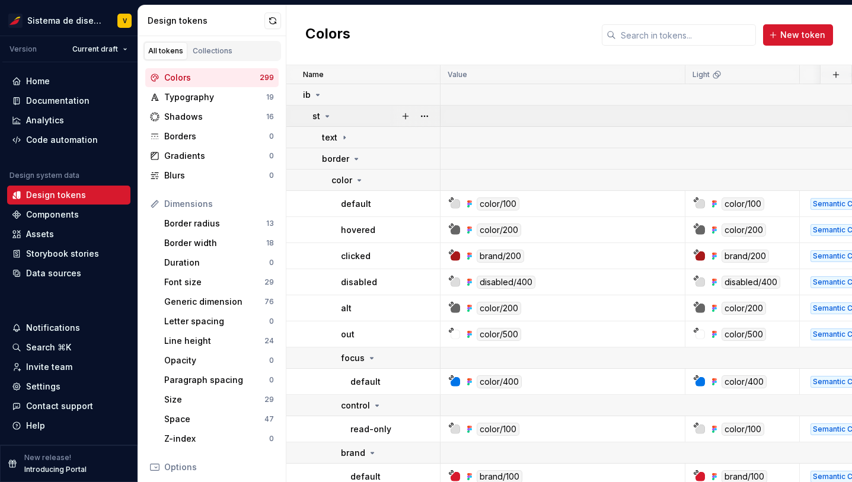
click at [326, 116] on icon at bounding box center [327, 116] width 3 height 1
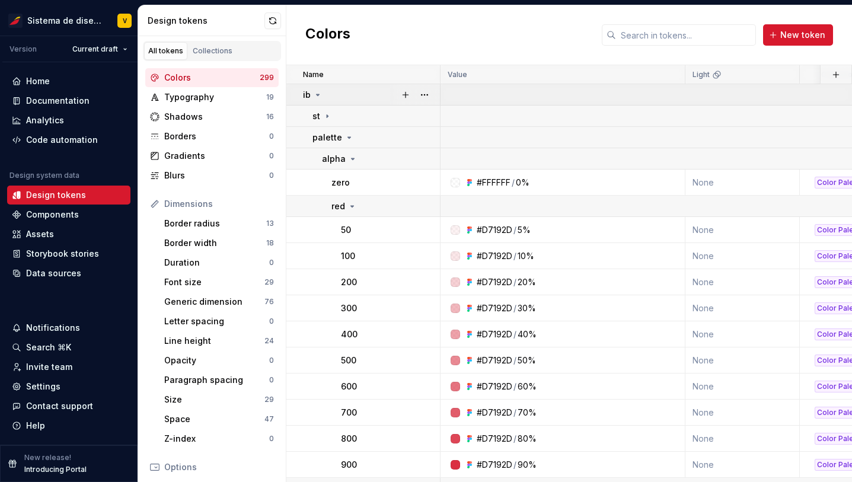
click at [317, 93] on icon at bounding box center [317, 94] width 9 height 9
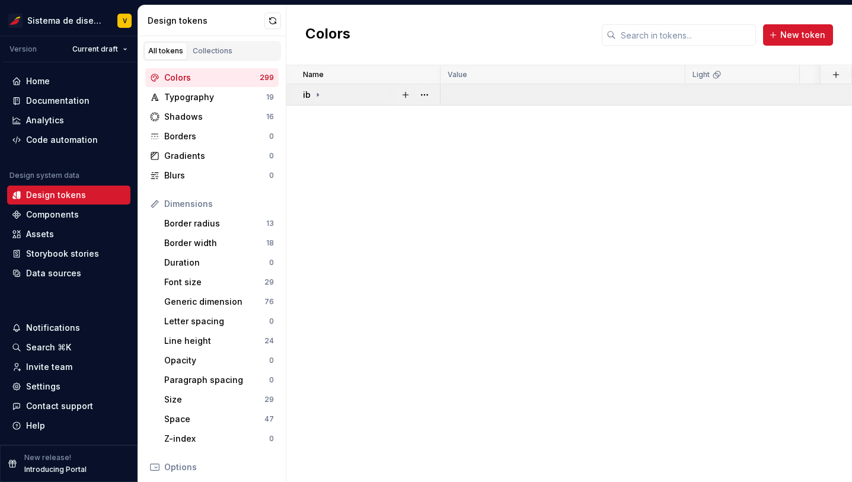
click at [317, 93] on icon at bounding box center [317, 94] width 9 height 9
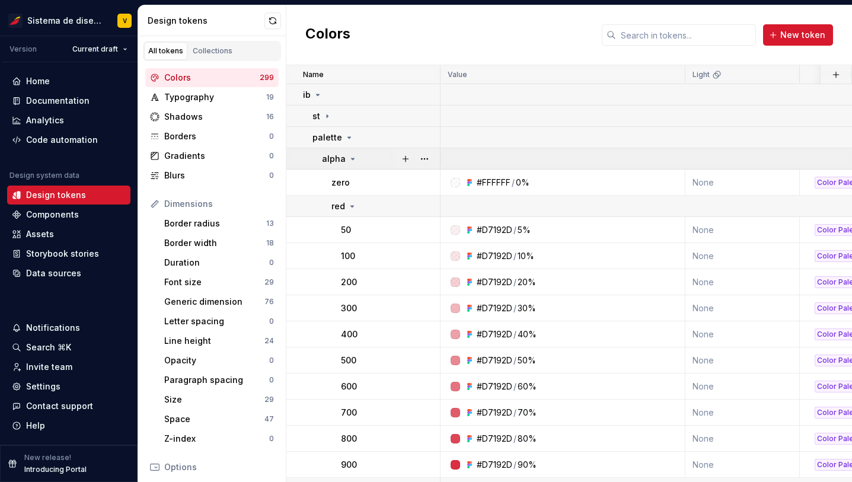
click at [352, 158] on icon at bounding box center [353, 158] width 3 height 1
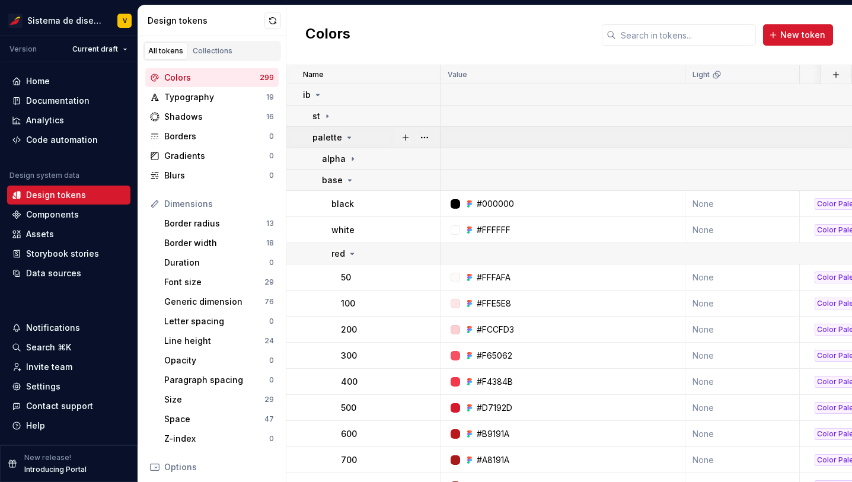
click at [347, 138] on icon at bounding box center [349, 137] width 9 height 9
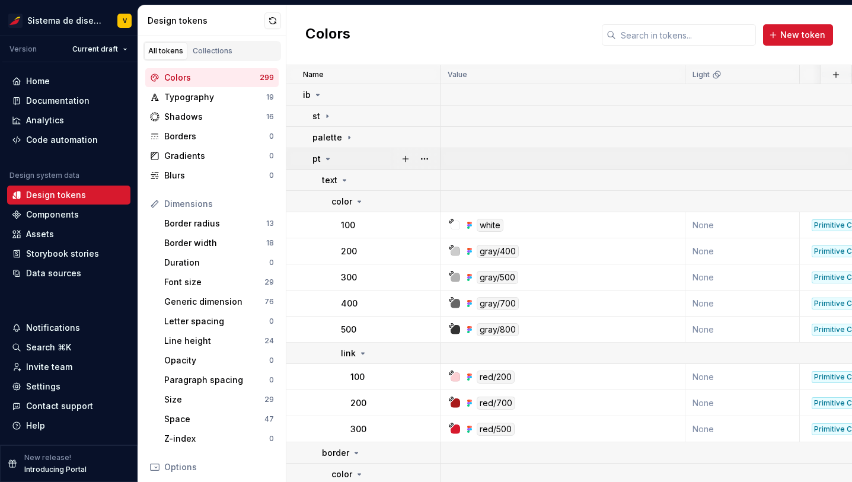
click at [325, 158] on icon at bounding box center [327, 158] width 9 height 9
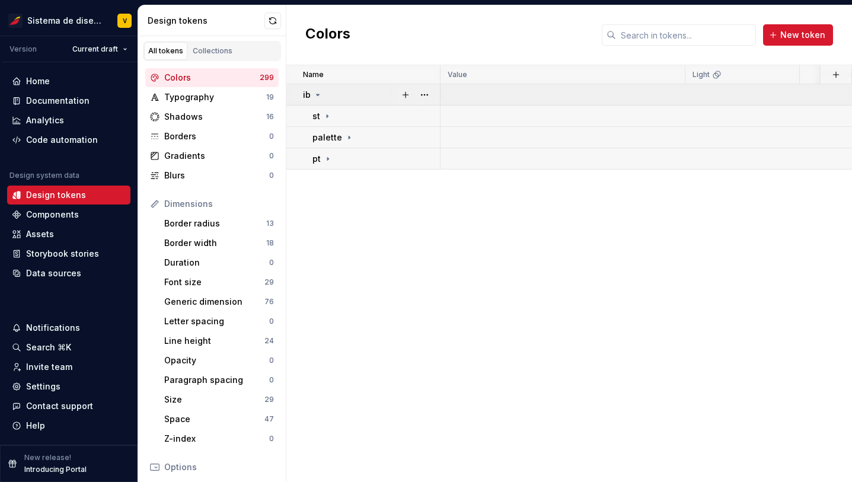
click at [319, 93] on icon at bounding box center [317, 94] width 9 height 9
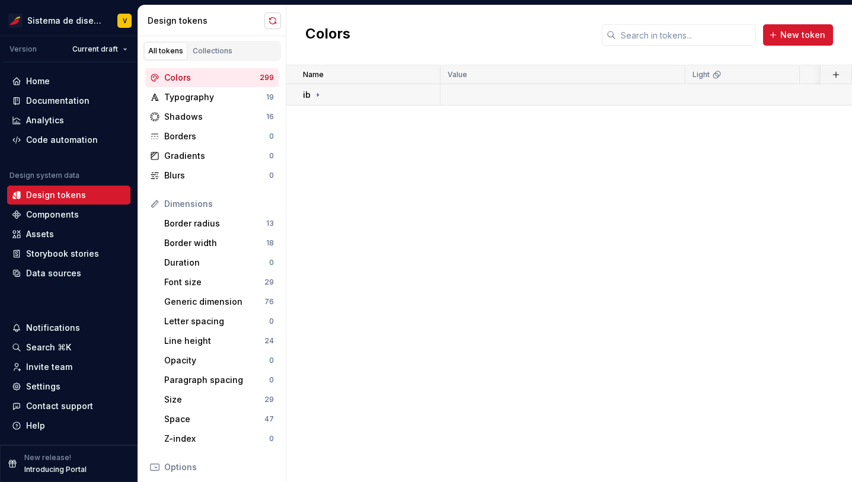
click at [265, 18] on button "button" at bounding box center [273, 20] width 17 height 17
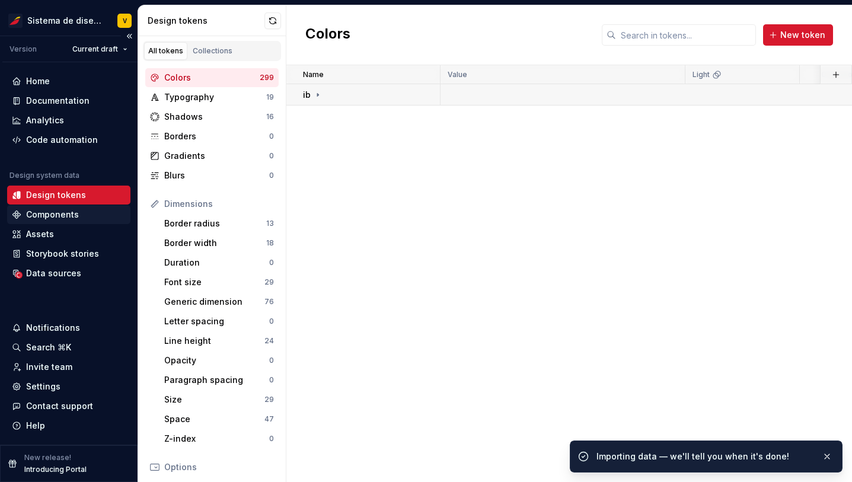
click at [37, 212] on div "Components" at bounding box center [52, 215] width 53 height 12
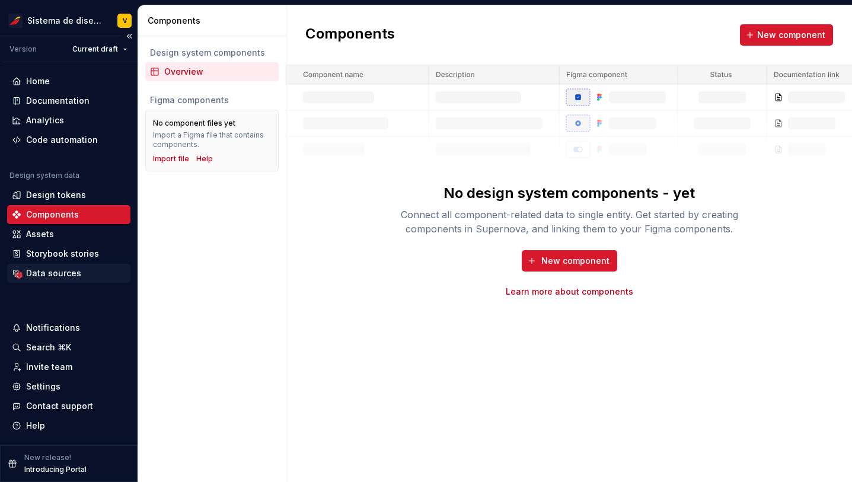
click at [44, 269] on div "Data sources" at bounding box center [53, 274] width 55 height 12
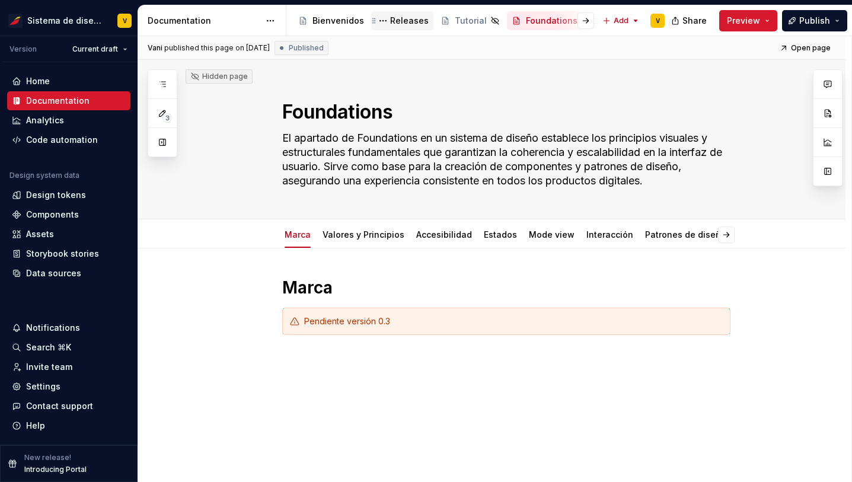
click at [399, 18] on div "Releases" at bounding box center [409, 21] width 39 height 12
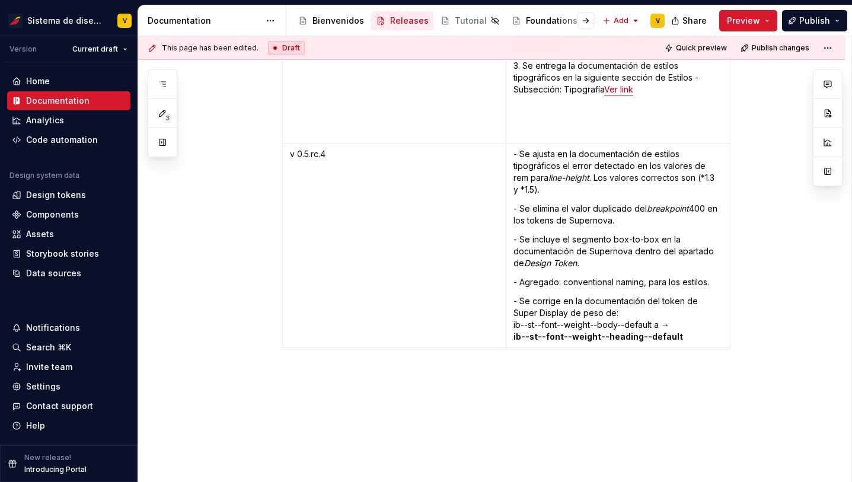
scroll to position [6473, 0]
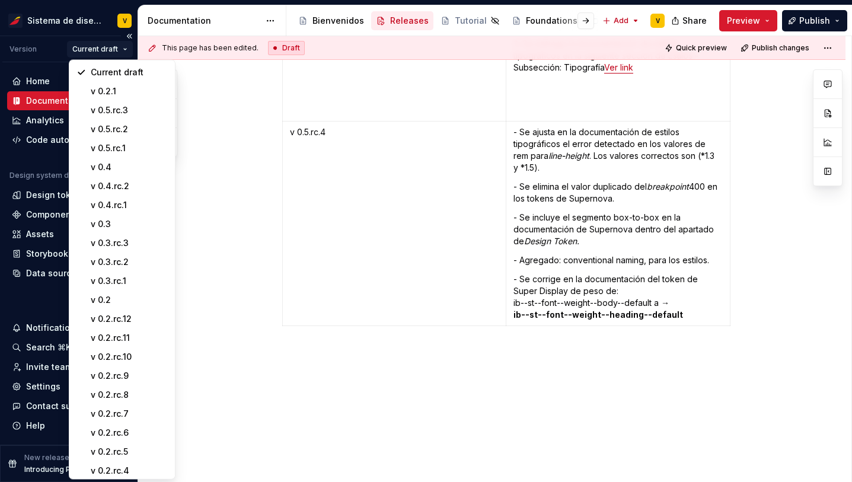
click at [120, 51] on html "Sistema de diseño Iberia V Version Current draft Home Documentation Analytics C…" at bounding box center [426, 241] width 852 height 482
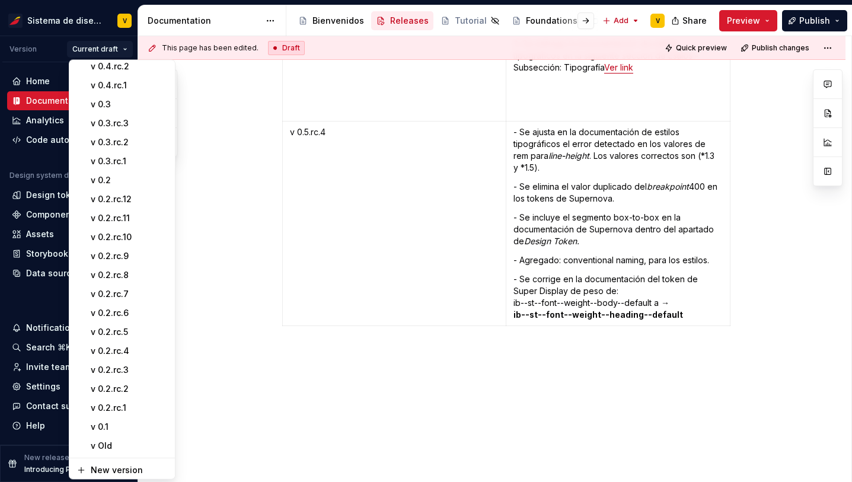
scroll to position [123, 0]
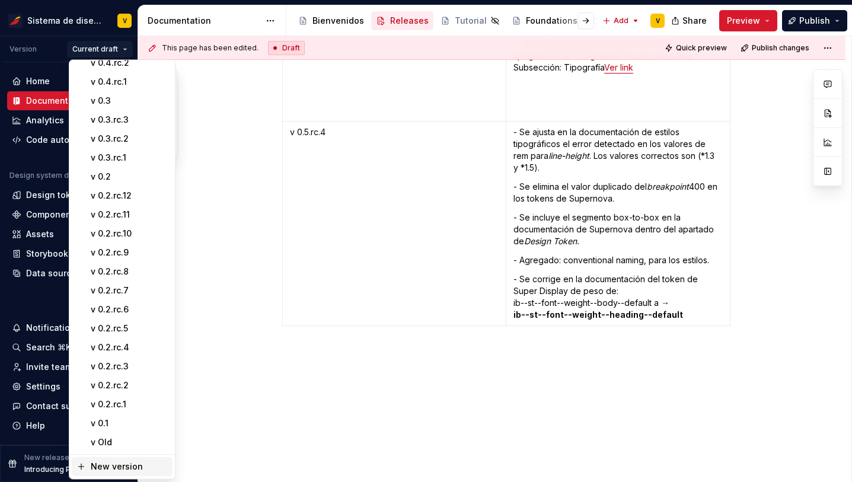
click at [119, 462] on div "New version" at bounding box center [129, 468] width 77 height 12
type textarea "*"
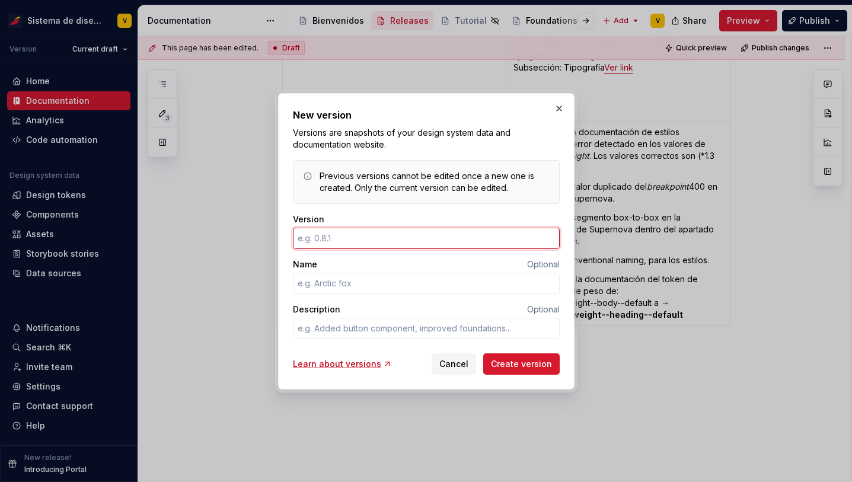
click at [324, 238] on input "Version" at bounding box center [426, 238] width 267 height 21
type input "0.2.rc.10"
type textarea "*"
click at [307, 240] on input "0.2.rc.10" at bounding box center [426, 238] width 267 height 21
click at [338, 236] on input "0.5.rc.10" at bounding box center [426, 238] width 267 height 21
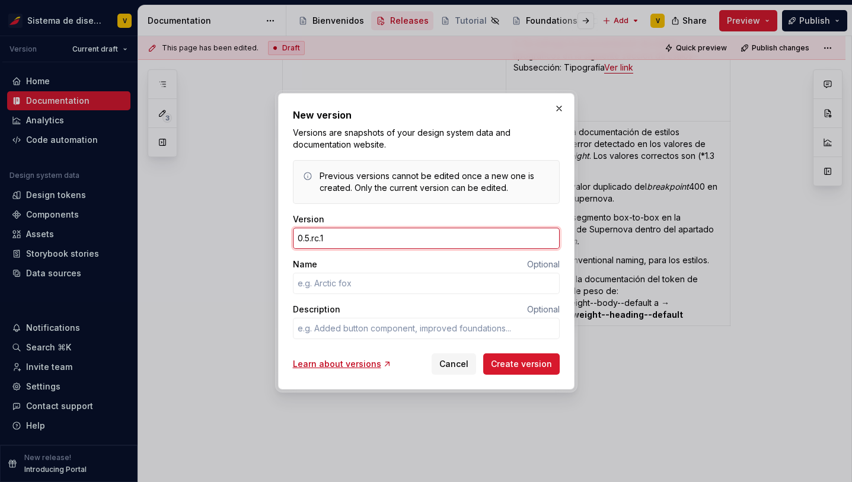
type input "0.5.rc."
type textarea "*"
type input "0.5.rc.4"
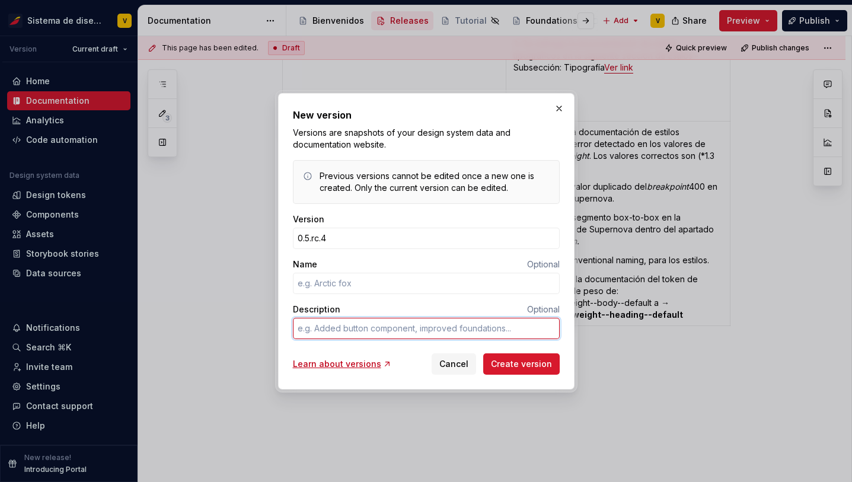
click at [317, 330] on textarea "Description" at bounding box center [426, 328] width 267 height 21
type textarea "*"
type textarea "D"
type textarea "*"
type textarea "DS"
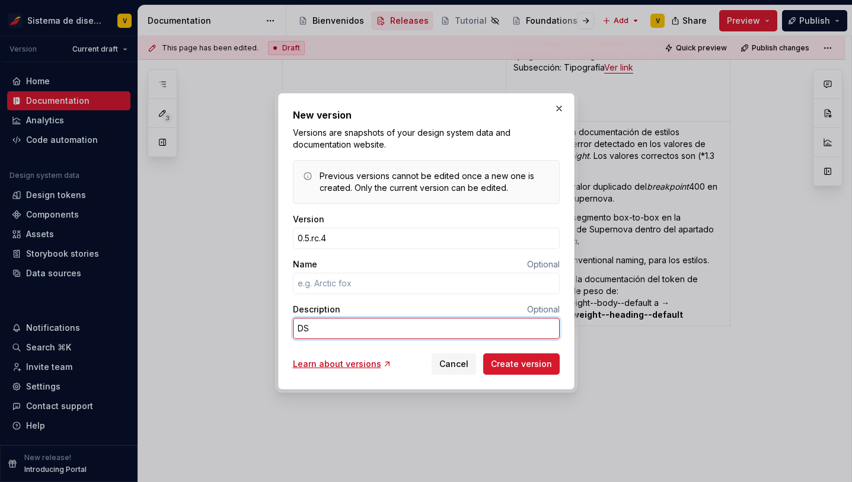
type textarea "*"
type textarea "DSR"
type textarea "*"
type textarea "DSR"
type textarea "*"
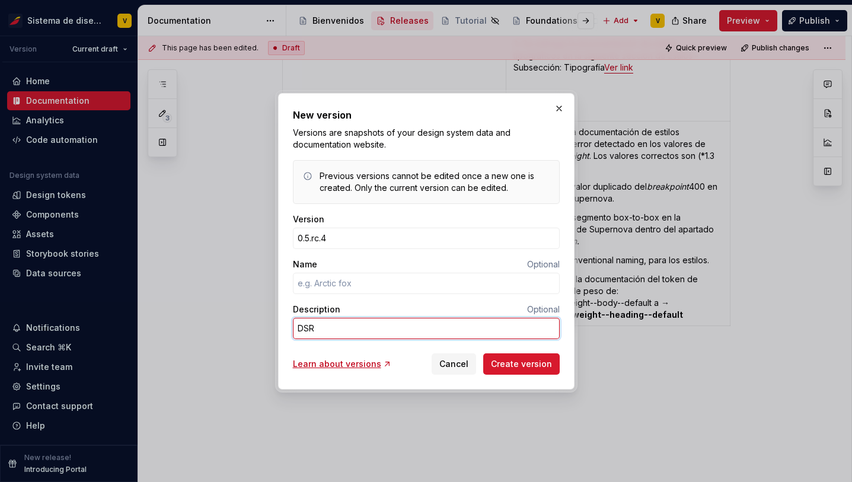
type textarea "DSR"
click at [338, 328] on textarea "DSR" at bounding box center [426, 328] width 267 height 21
type textarea "*"
type textarea "DSR 6"
type textarea "*"
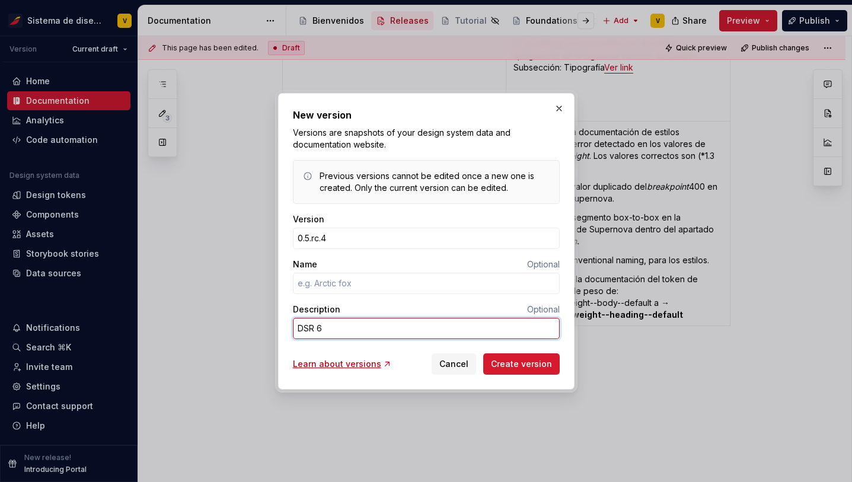
type textarea "DSR 68"
type textarea "*"
type textarea "DSR 687"
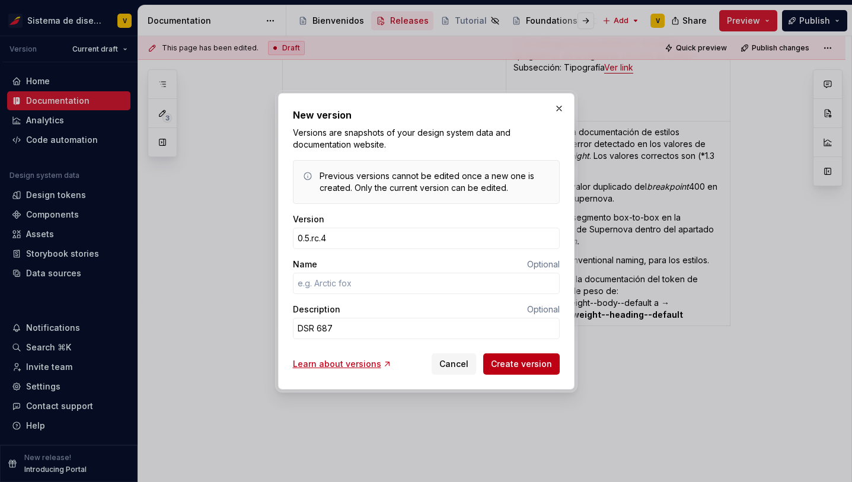
click at [503, 365] on span "Create version" at bounding box center [521, 364] width 61 height 12
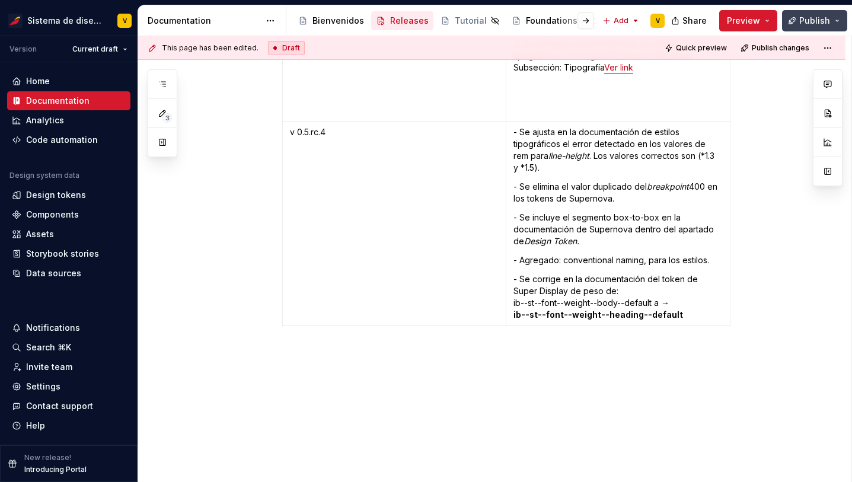
click at [815, 21] on span "Publish" at bounding box center [815, 21] width 31 height 12
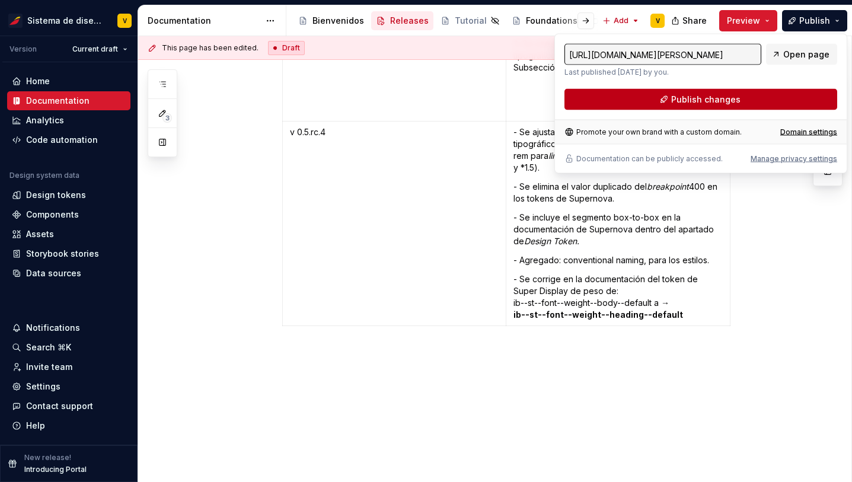
click at [692, 98] on span "Publish changes" at bounding box center [706, 100] width 69 height 12
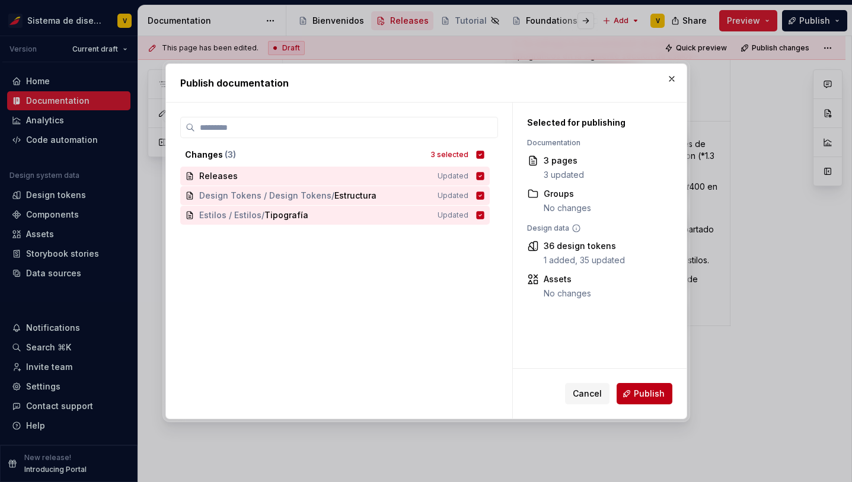
click at [647, 388] on span "Publish" at bounding box center [649, 394] width 31 height 12
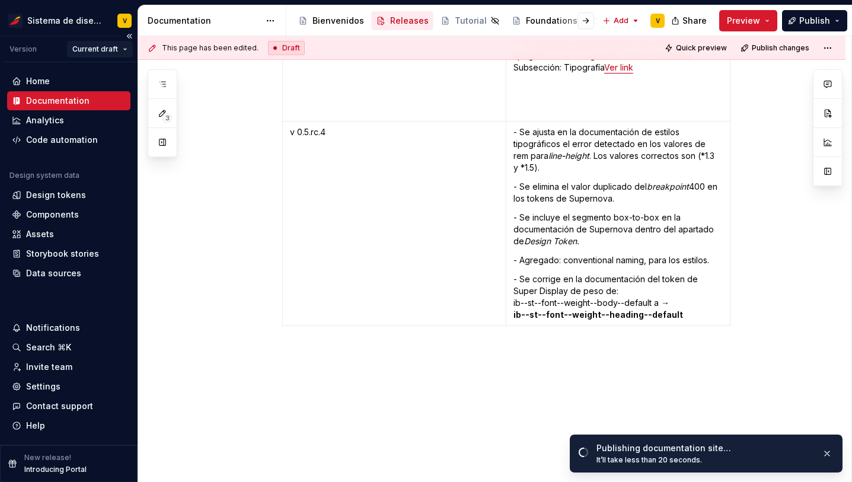
click at [108, 47] on html "Sistema de diseño Iberia V Version Current draft Home Documentation Analytics C…" at bounding box center [426, 241] width 852 height 482
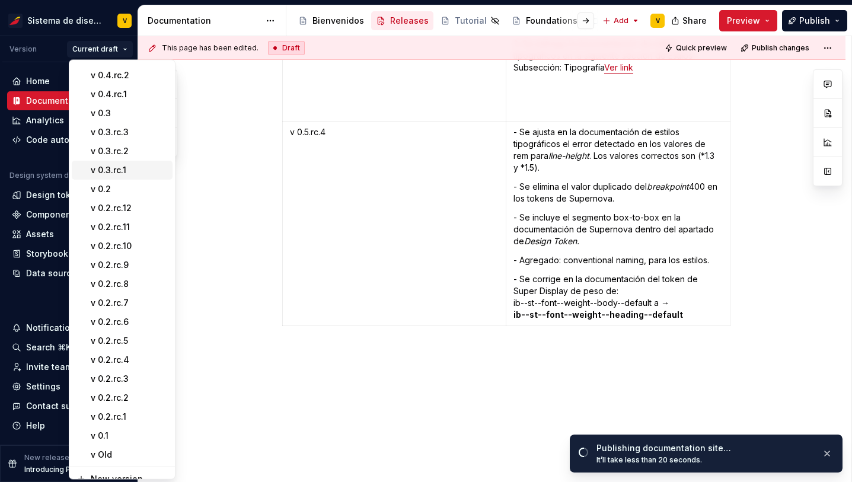
scroll to position [0, 0]
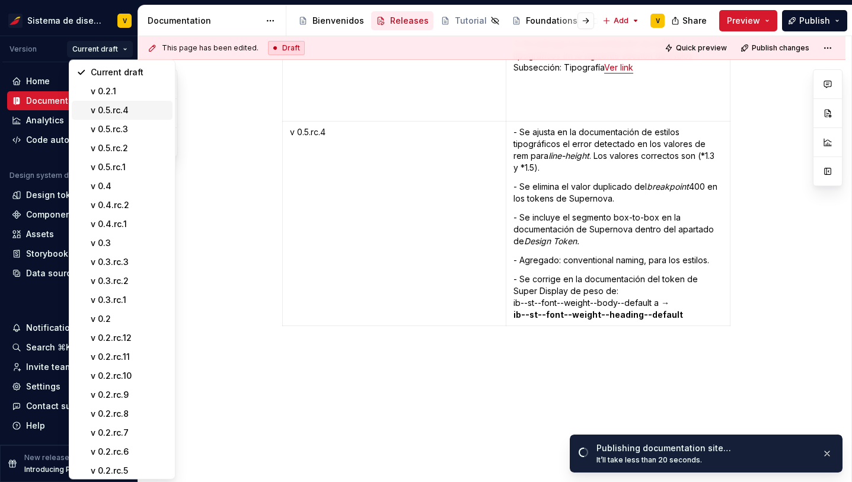
click at [106, 110] on div "v 0.5.rc.4" at bounding box center [129, 110] width 77 height 12
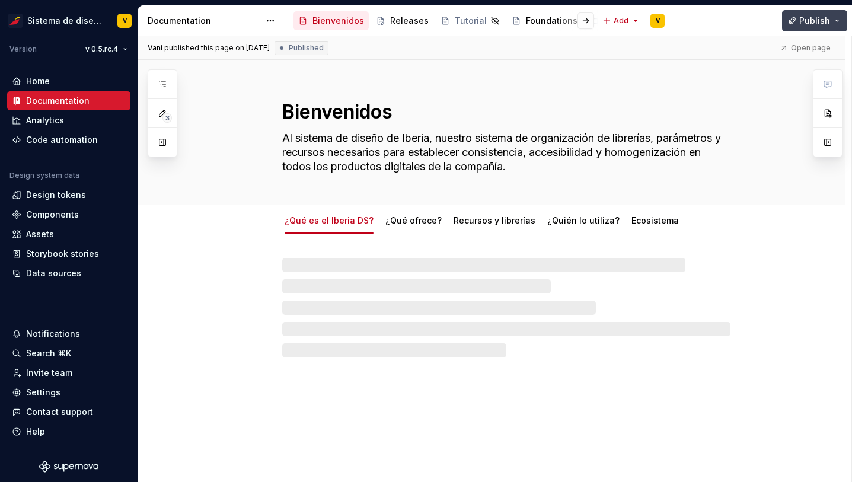
click at [802, 23] on span "Publish" at bounding box center [815, 21] width 31 height 12
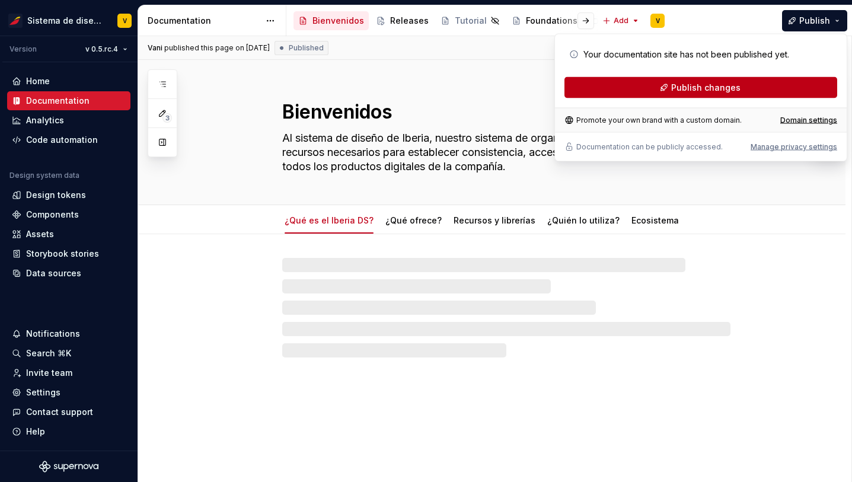
click at [693, 95] on button "Publish changes" at bounding box center [701, 87] width 273 height 21
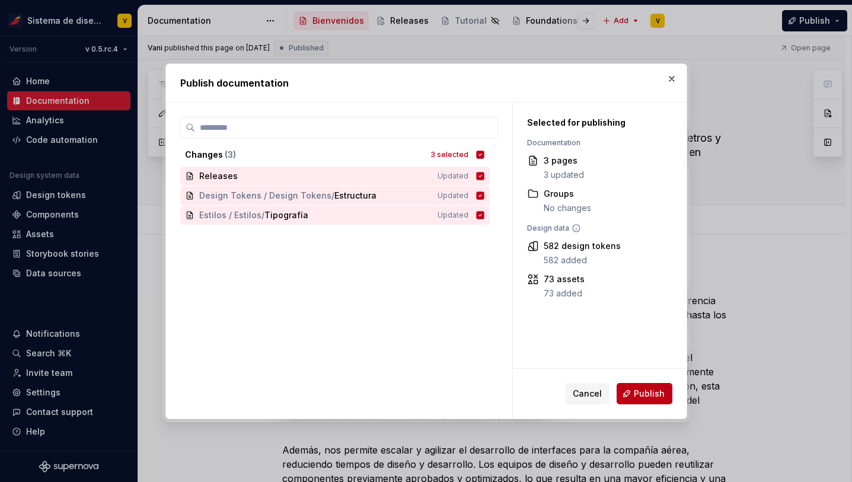
click at [638, 395] on span "Publish" at bounding box center [649, 394] width 31 height 12
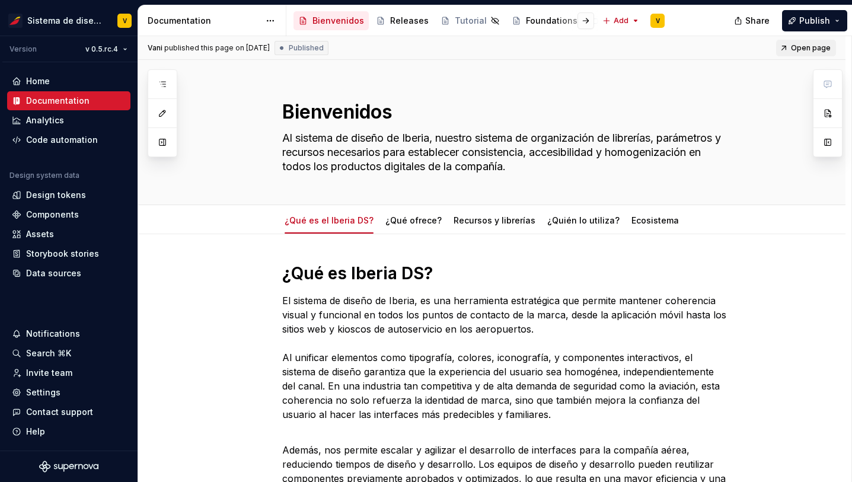
click at [817, 46] on span "Open page" at bounding box center [811, 47] width 40 height 9
type textarea "*"
